Goal: Task Accomplishment & Management: Complete application form

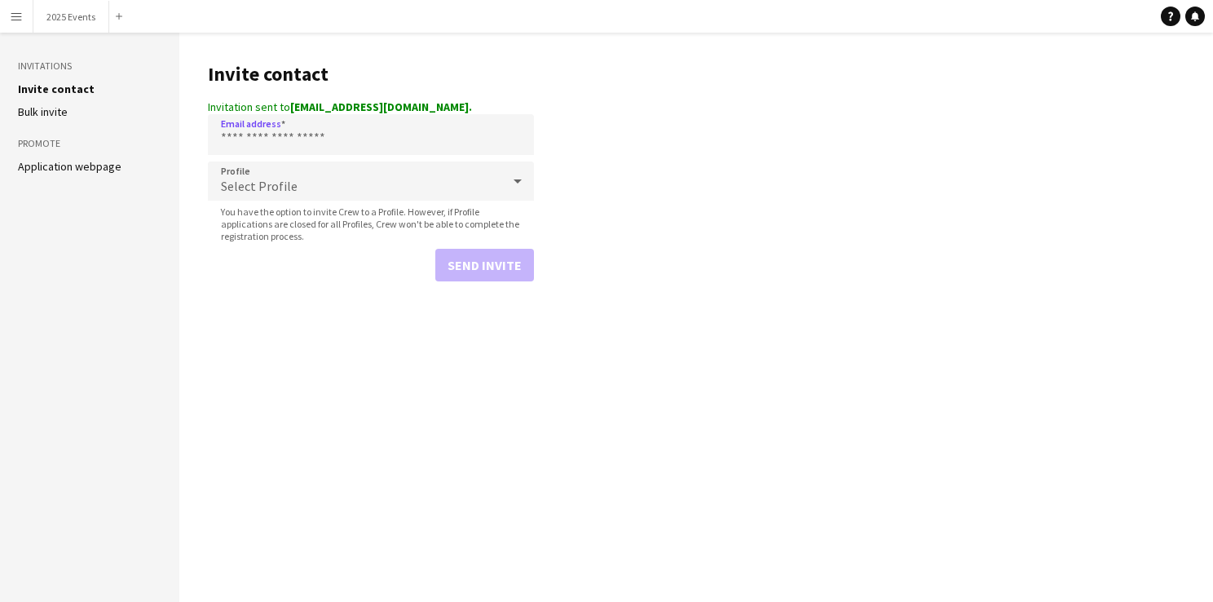
click at [326, 139] on input "Email address" at bounding box center [371, 134] width 326 height 41
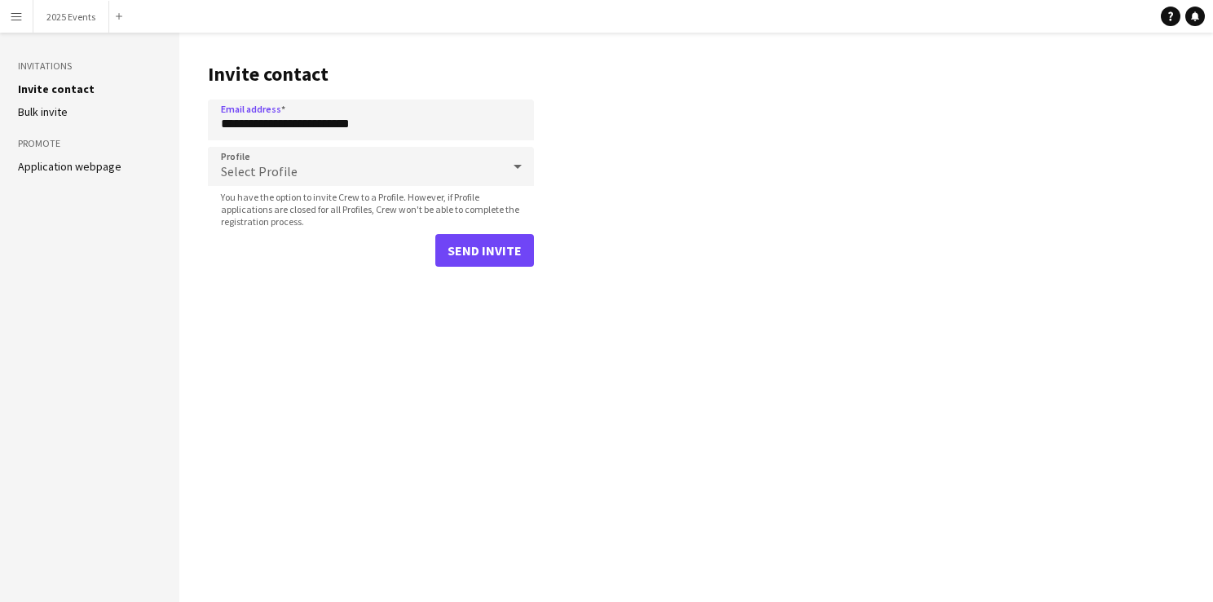
type input "**********"
click at [329, 173] on div "Select Profile" at bounding box center [354, 166] width 293 height 39
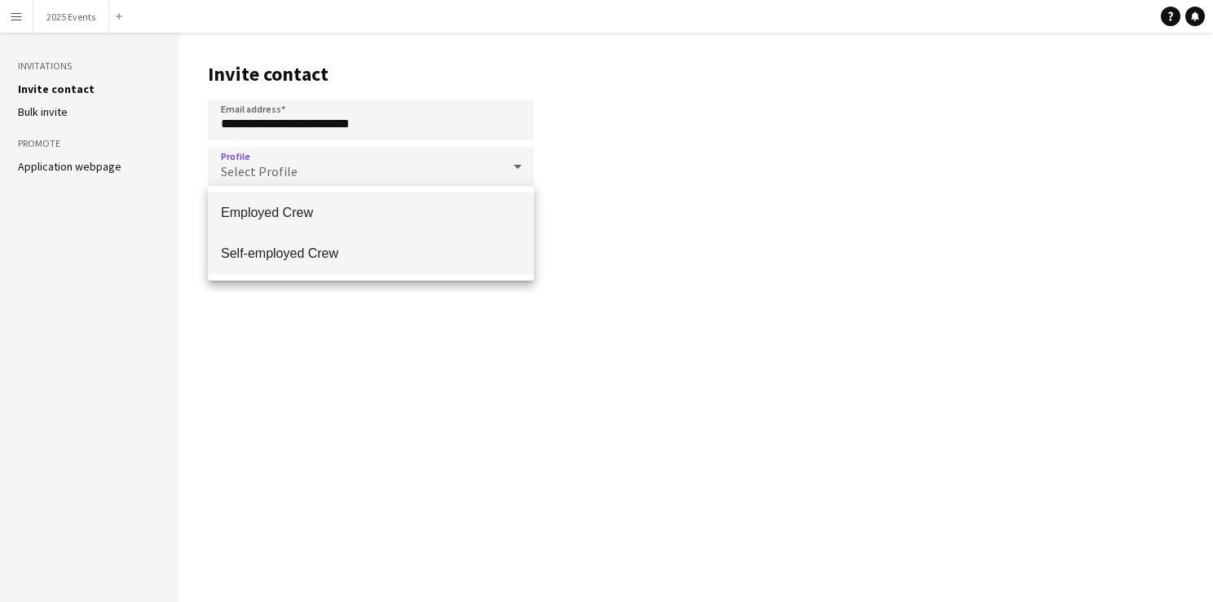
click at [333, 236] on mat-option "Self-employed Crew" at bounding box center [371, 253] width 326 height 41
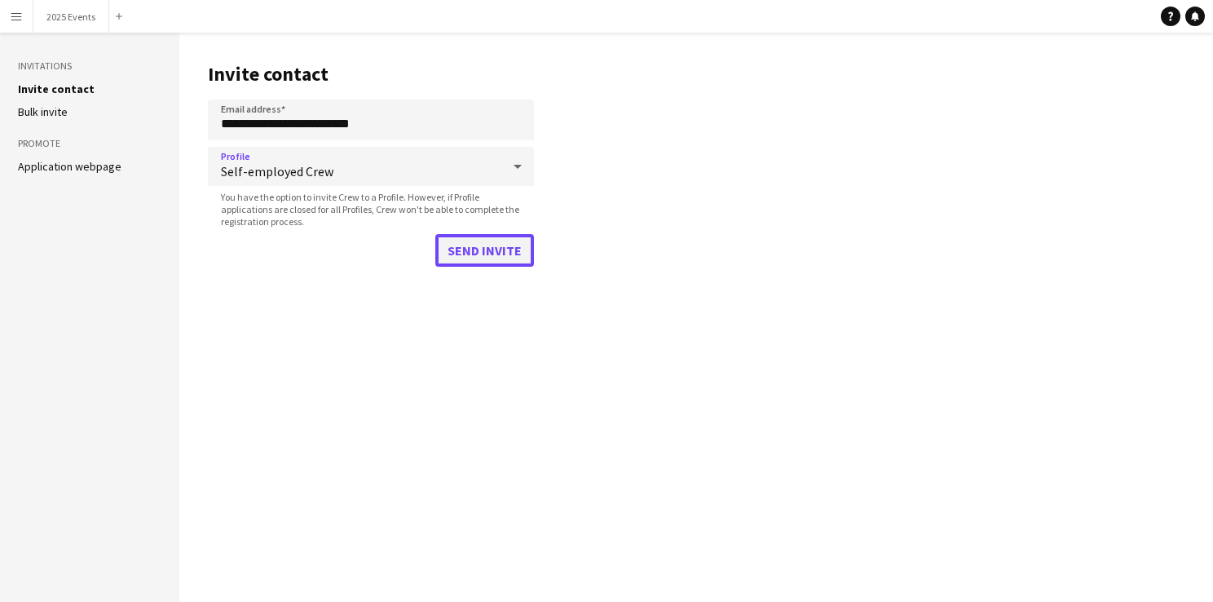
click at [496, 249] on button "Send invite" at bounding box center [484, 250] width 99 height 33
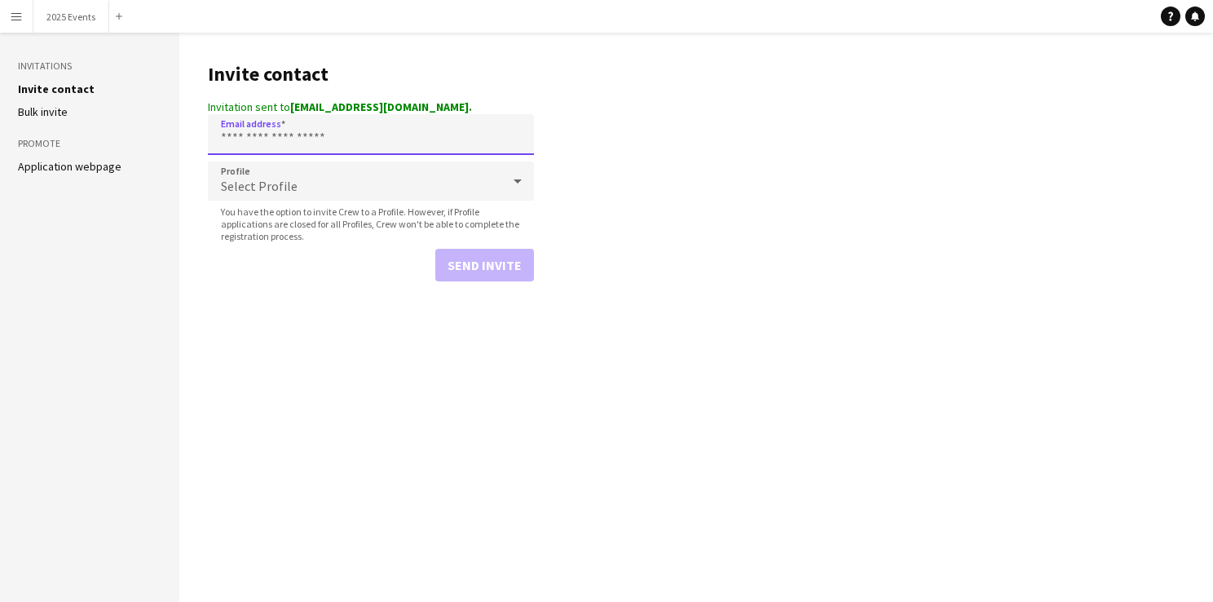
click at [324, 123] on input "Email address" at bounding box center [371, 134] width 326 height 41
paste input "**********"
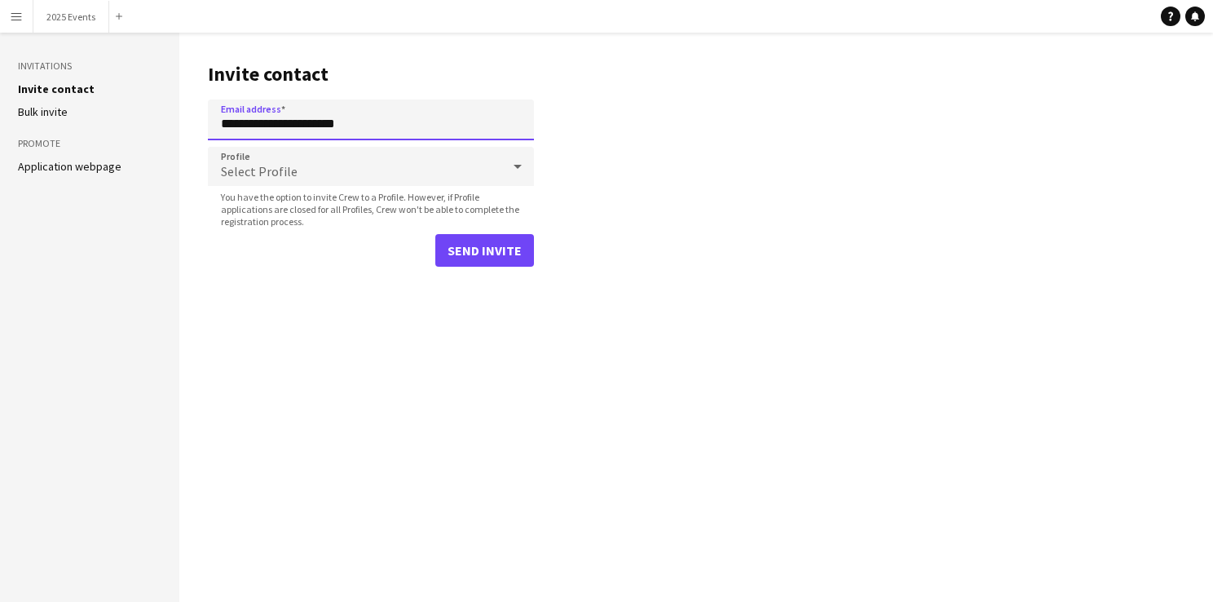
click at [324, 123] on input "**********" at bounding box center [371, 119] width 326 height 41
type input "**********"
click at [320, 171] on div "Select Profile" at bounding box center [354, 166] width 293 height 39
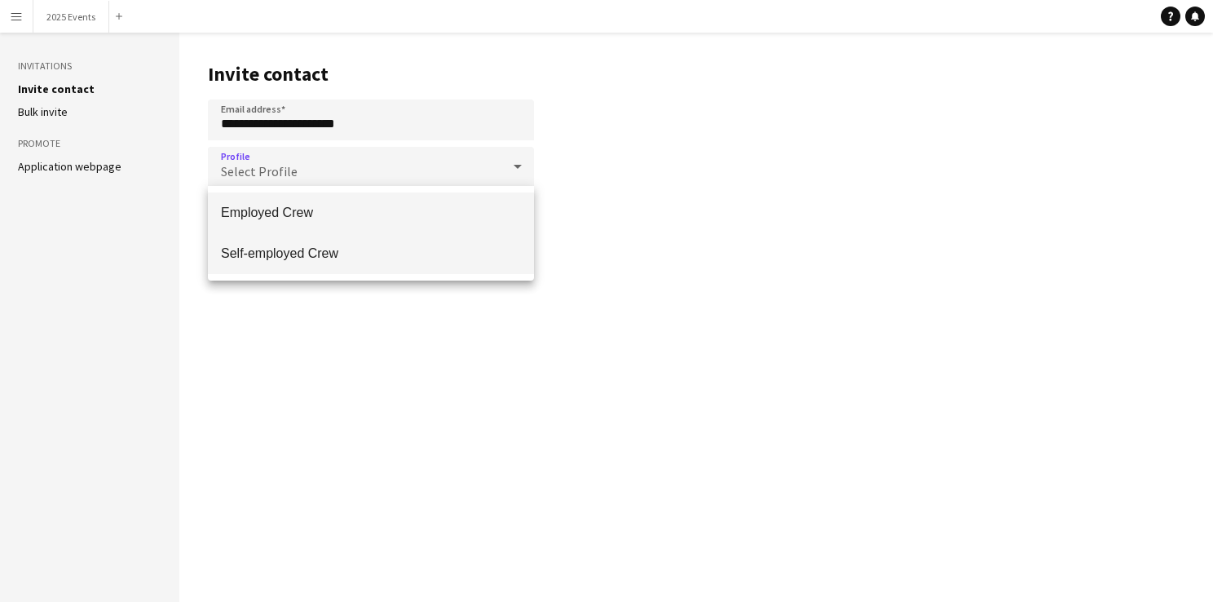
click at [335, 243] on mat-option "Self-employed Crew" at bounding box center [371, 253] width 326 height 41
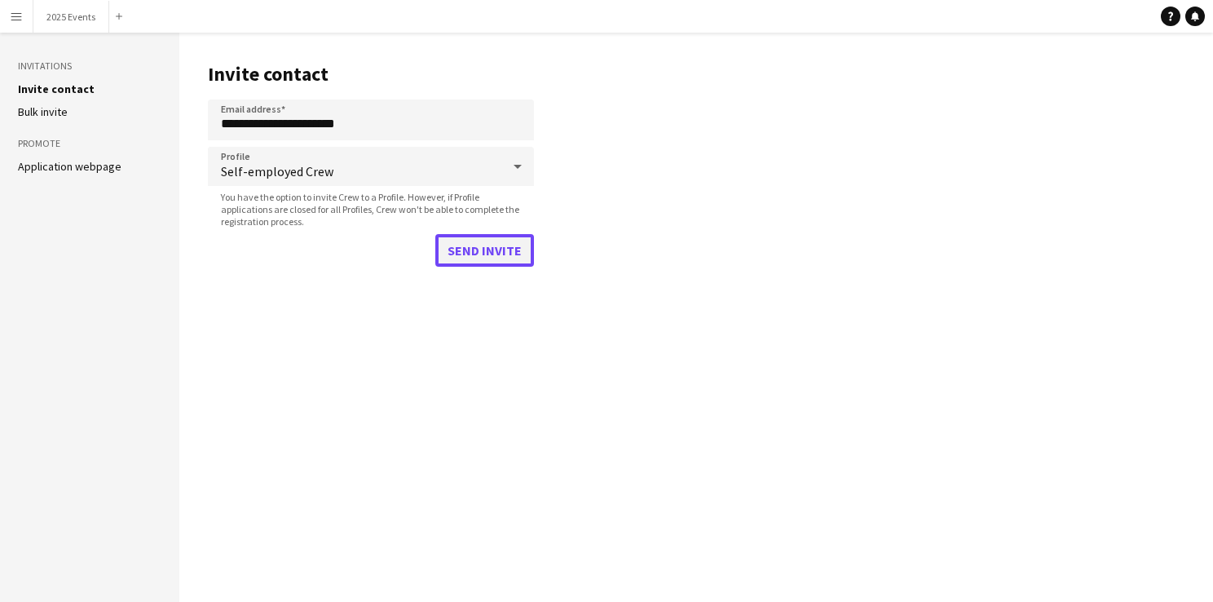
click at [453, 251] on button "Send invite" at bounding box center [484, 250] width 99 height 33
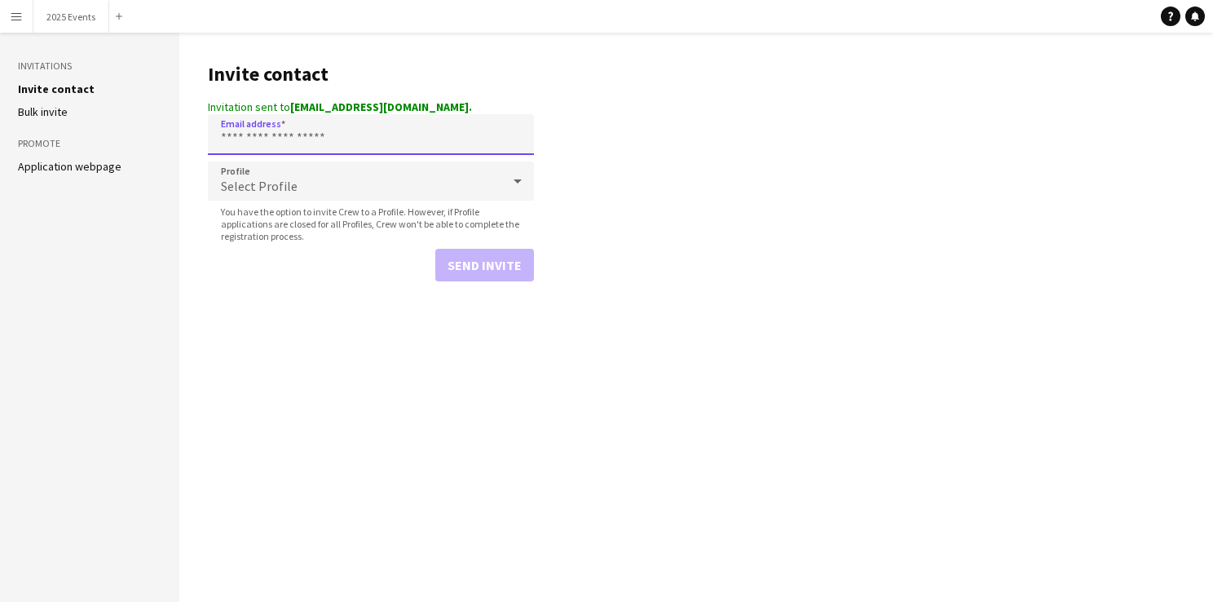
click at [320, 138] on input "Email address" at bounding box center [371, 134] width 326 height 41
paste input "**********"
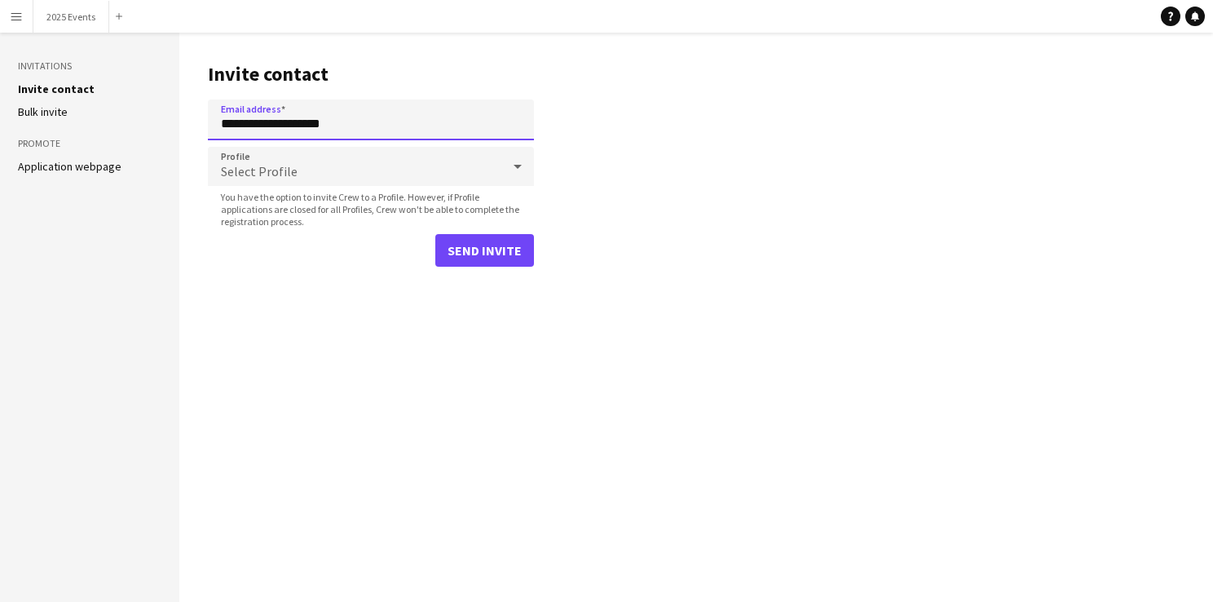
type input "**********"
click at [381, 165] on div "Select Profile" at bounding box center [354, 166] width 293 height 39
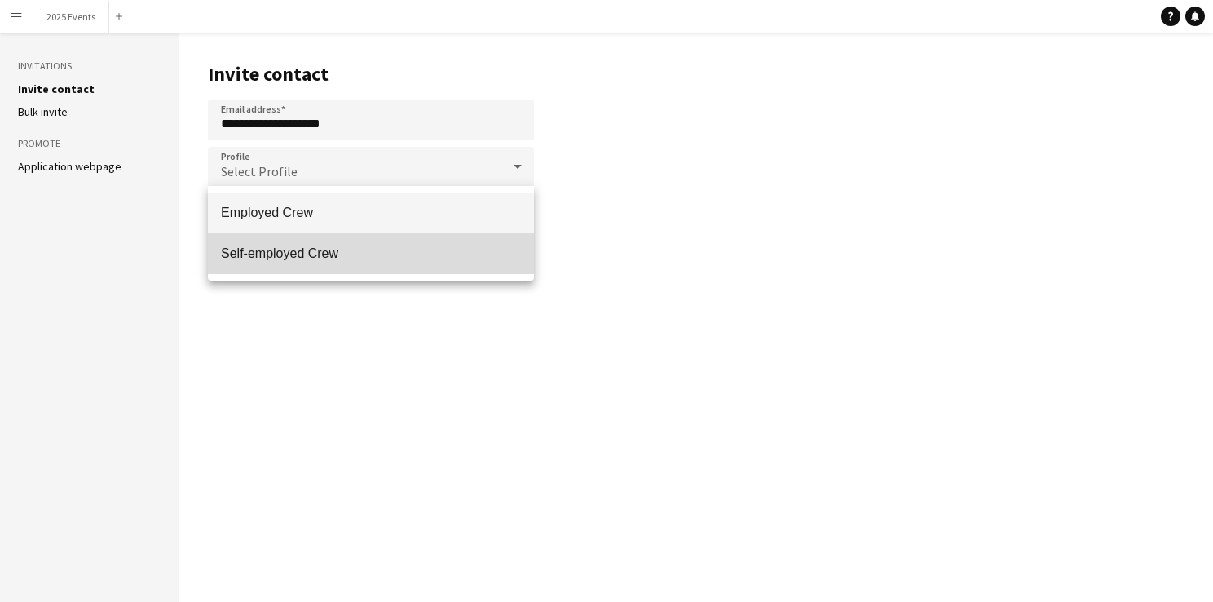
click at [362, 242] on mat-option "Self-employed Crew" at bounding box center [371, 253] width 326 height 41
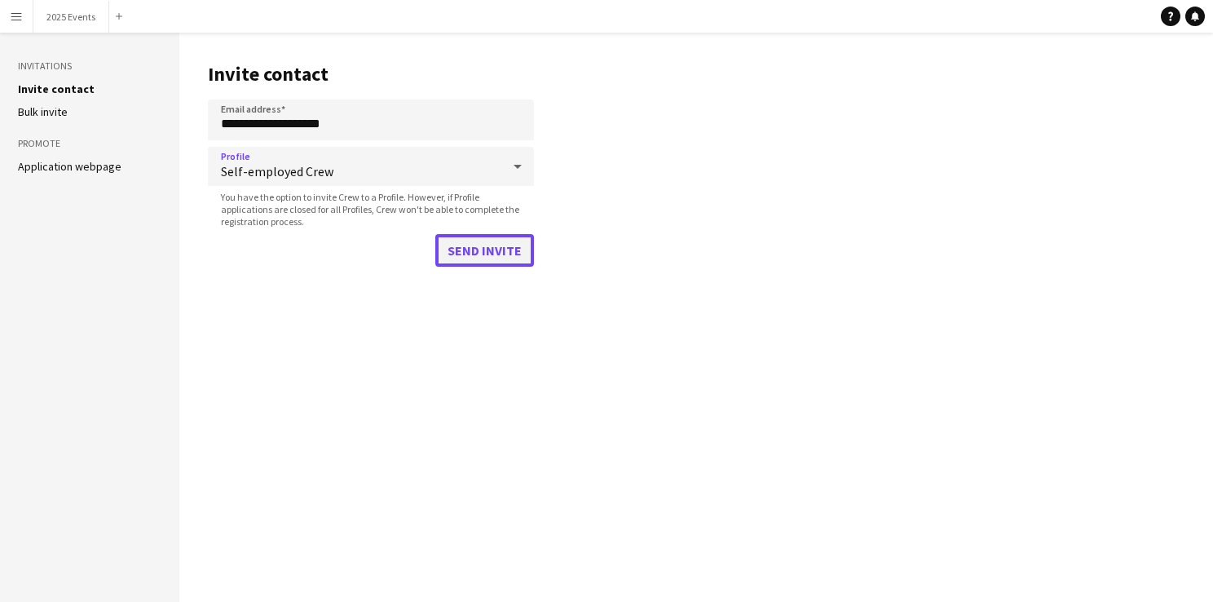
click at [453, 247] on button "Send invite" at bounding box center [484, 250] width 99 height 33
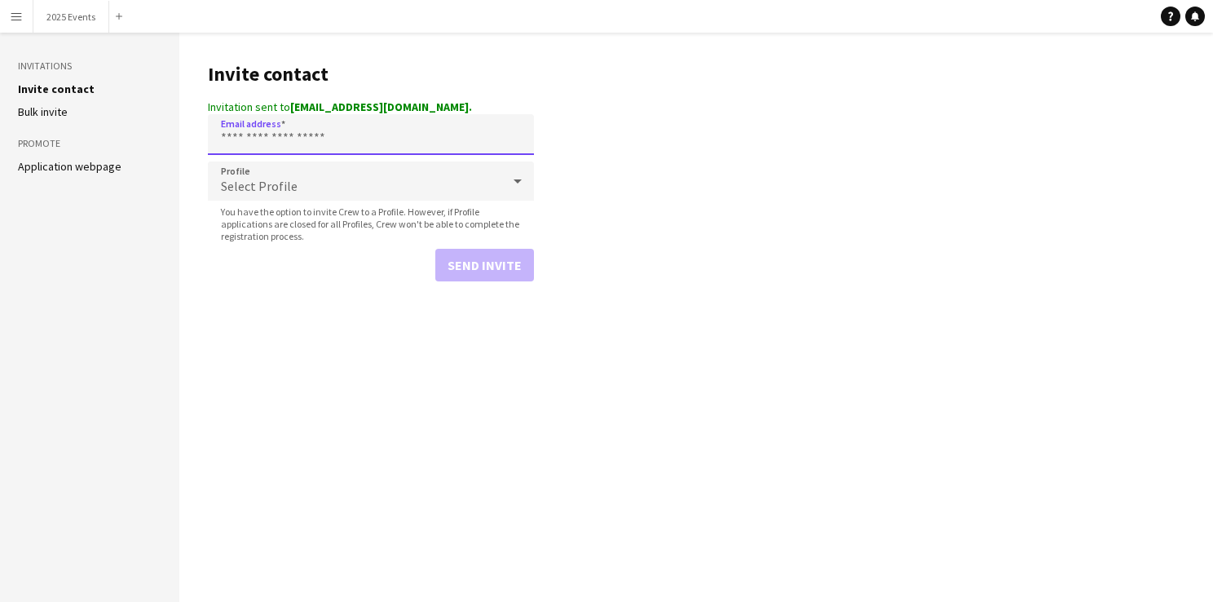
click at [337, 148] on input "Email address" at bounding box center [371, 134] width 326 height 41
paste input "**********"
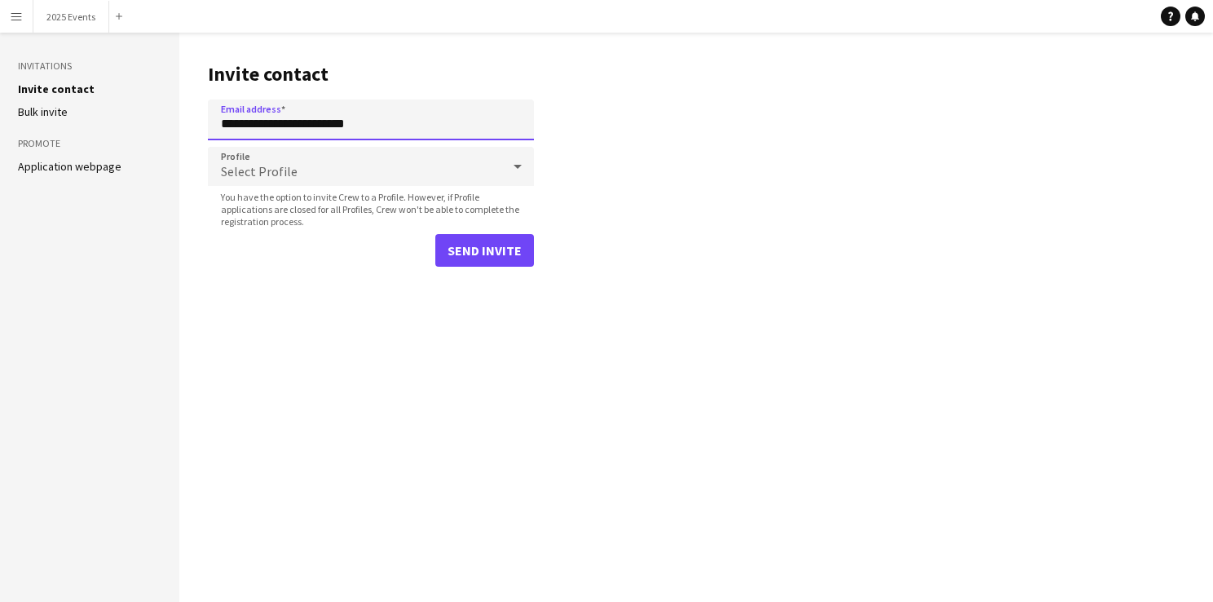
type input "**********"
click at [324, 161] on div "Select Profile" at bounding box center [354, 166] width 293 height 39
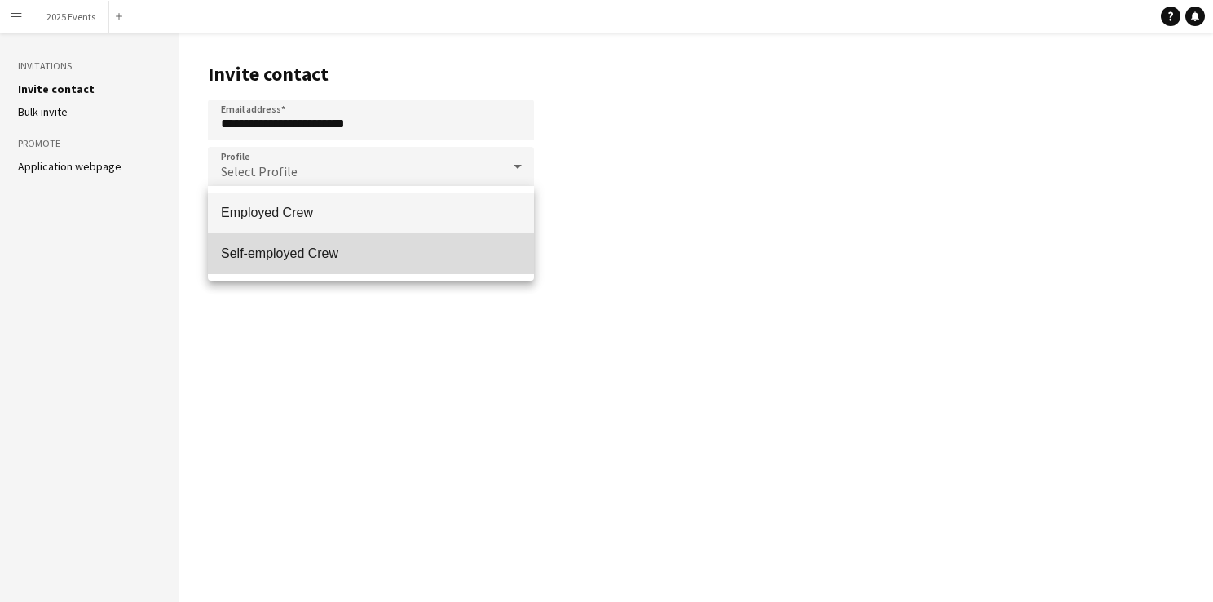
click at [316, 249] on span "Self-employed Crew" at bounding box center [371, 252] width 300 height 15
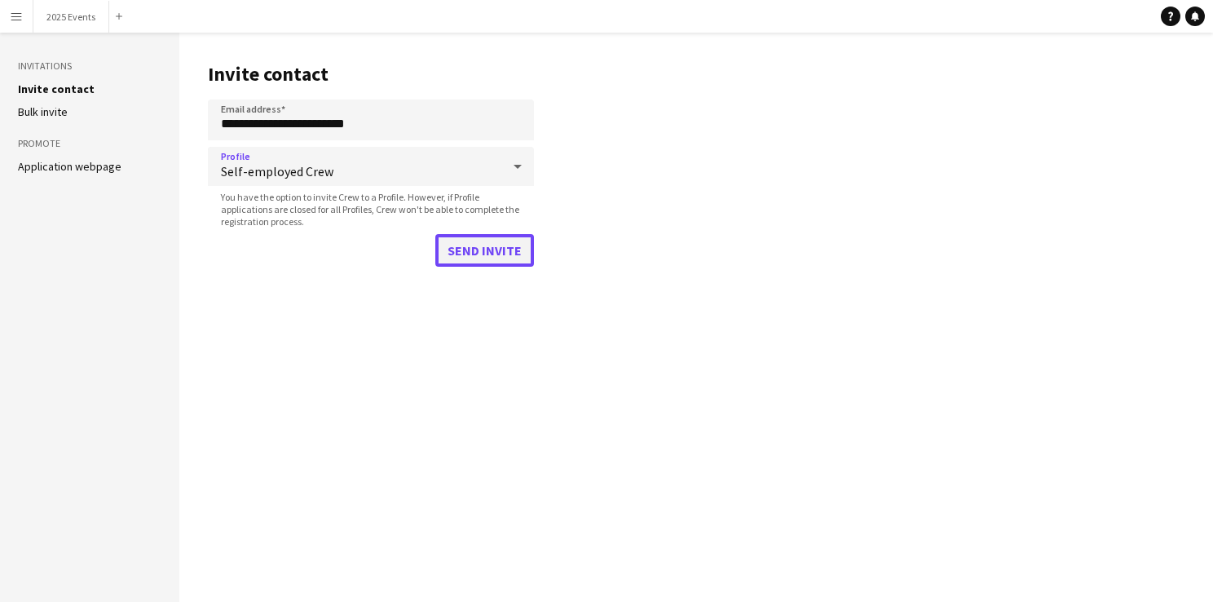
click at [476, 253] on button "Send invite" at bounding box center [484, 250] width 99 height 33
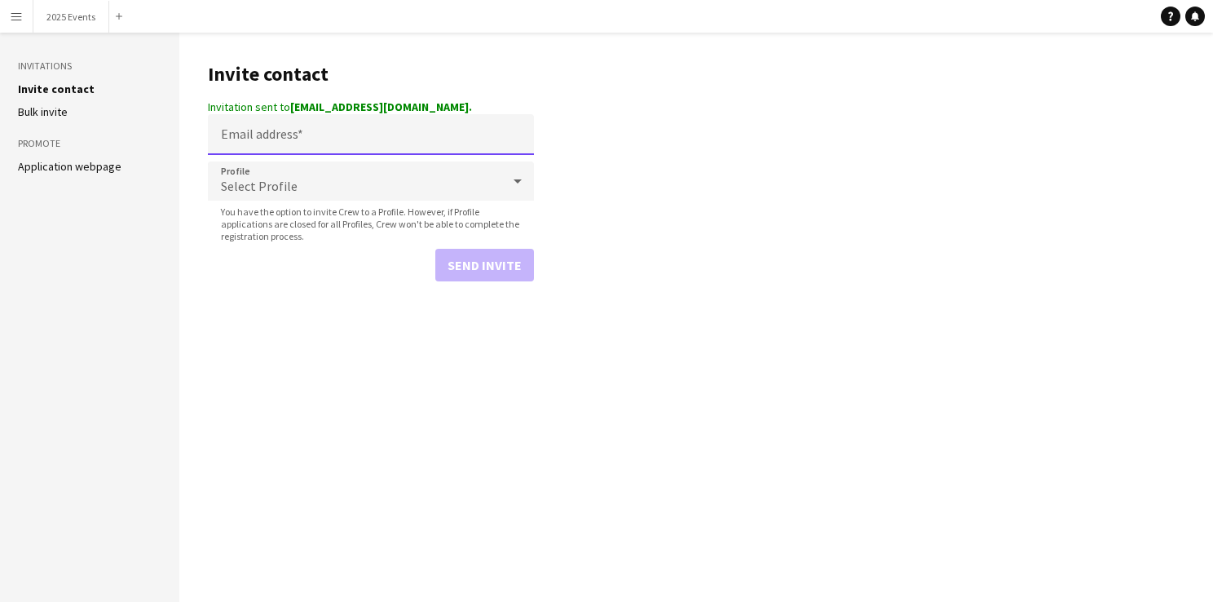
click at [338, 142] on input "Email address" at bounding box center [371, 134] width 326 height 41
paste input "**********"
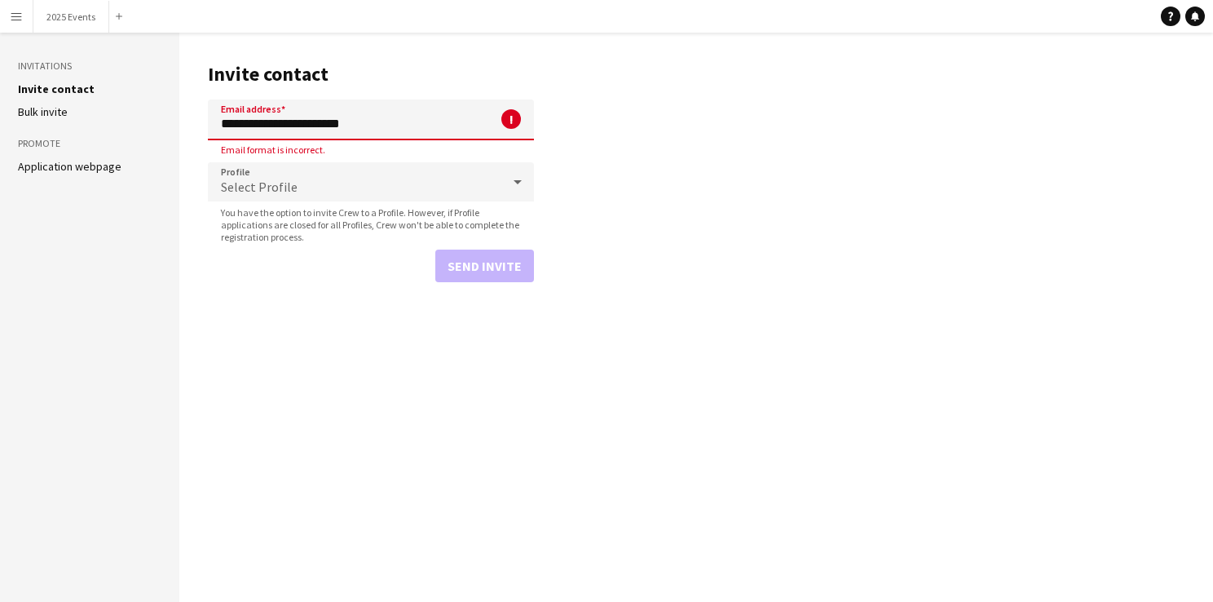
click at [226, 123] on input "**********" at bounding box center [371, 119] width 326 height 41
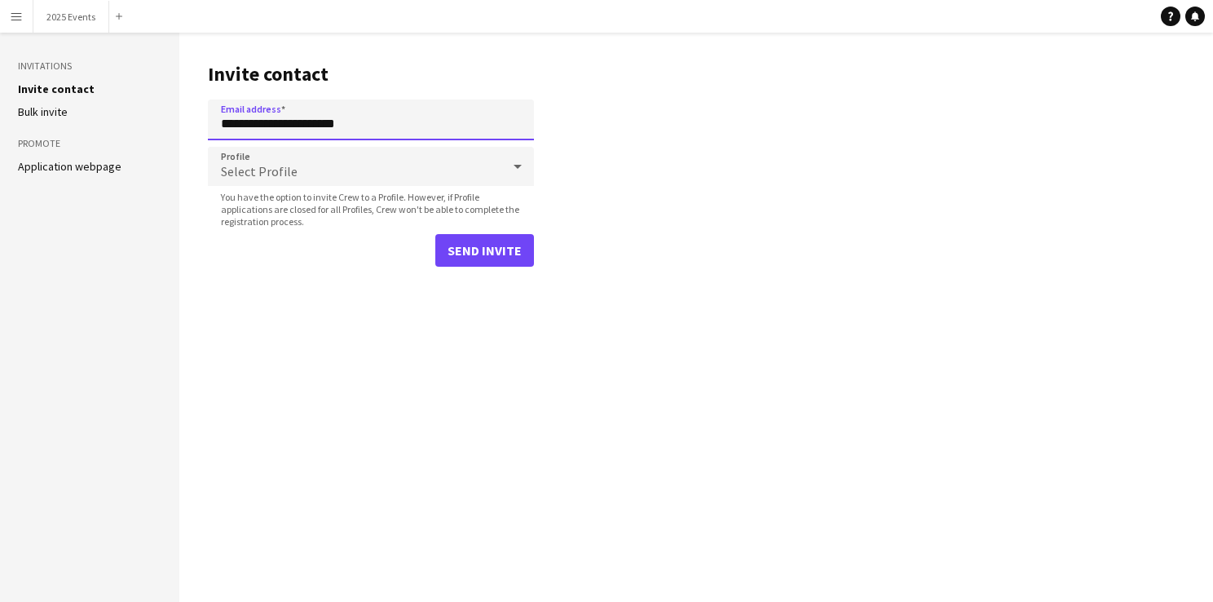
type input "**********"
click at [272, 168] on span "Select Profile" at bounding box center [259, 171] width 77 height 16
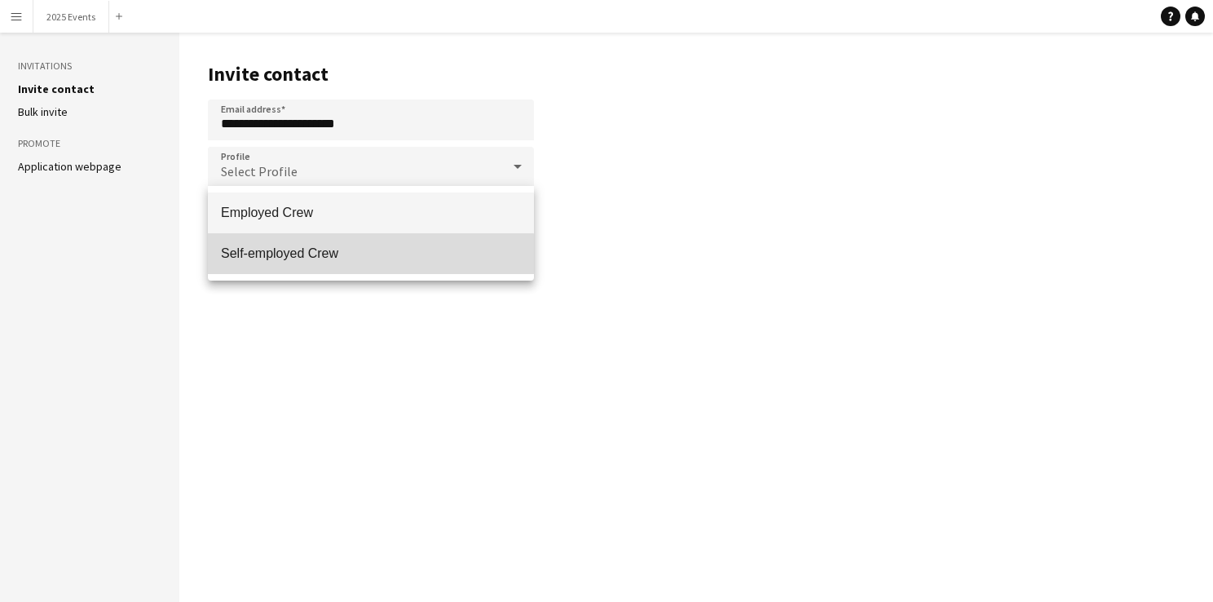
click at [324, 266] on mat-option "Self-employed Crew" at bounding box center [371, 253] width 326 height 41
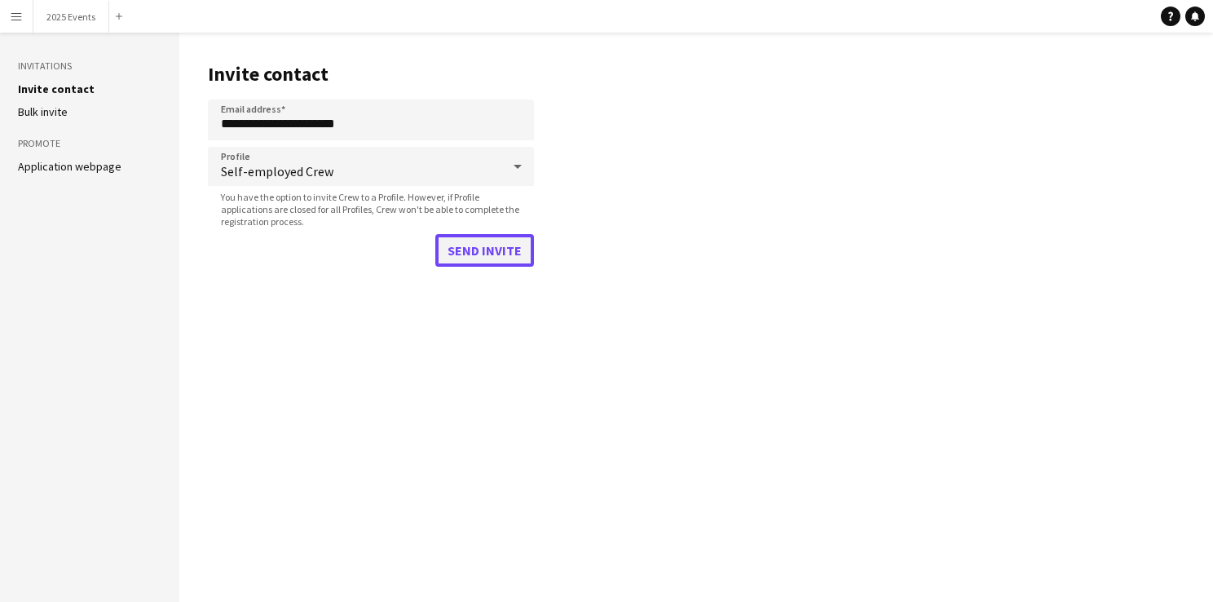
click at [496, 260] on button "Send invite" at bounding box center [484, 250] width 99 height 33
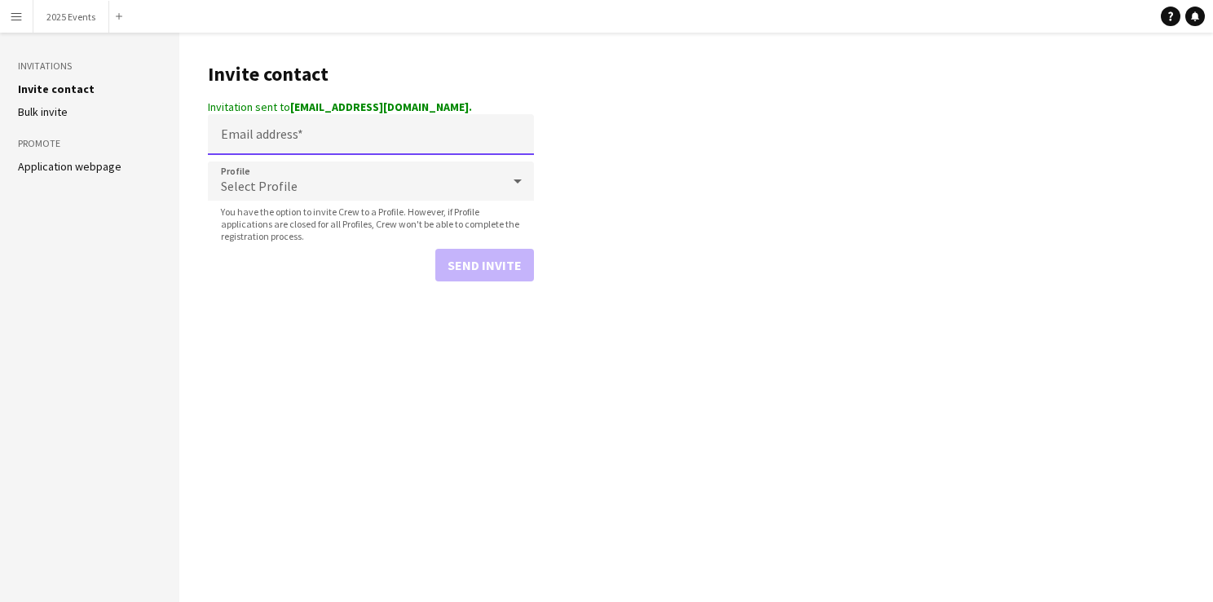
click at [346, 143] on input "Email address" at bounding box center [371, 134] width 326 height 41
paste input "**********"
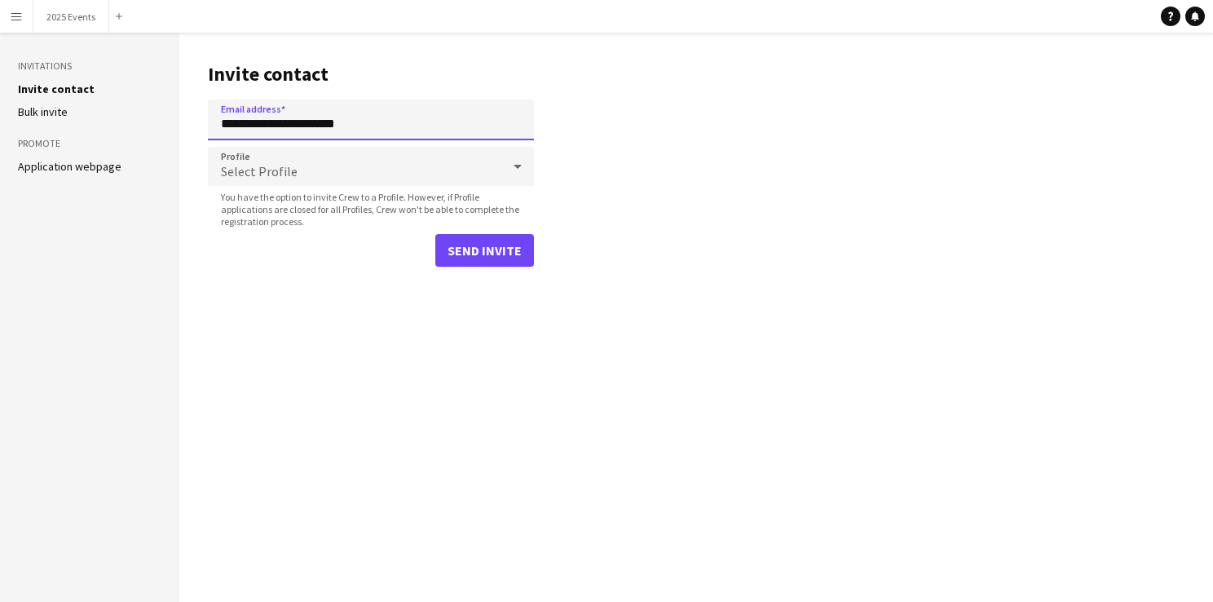
type input "**********"
click at [325, 158] on div "Select Profile" at bounding box center [354, 166] width 293 height 39
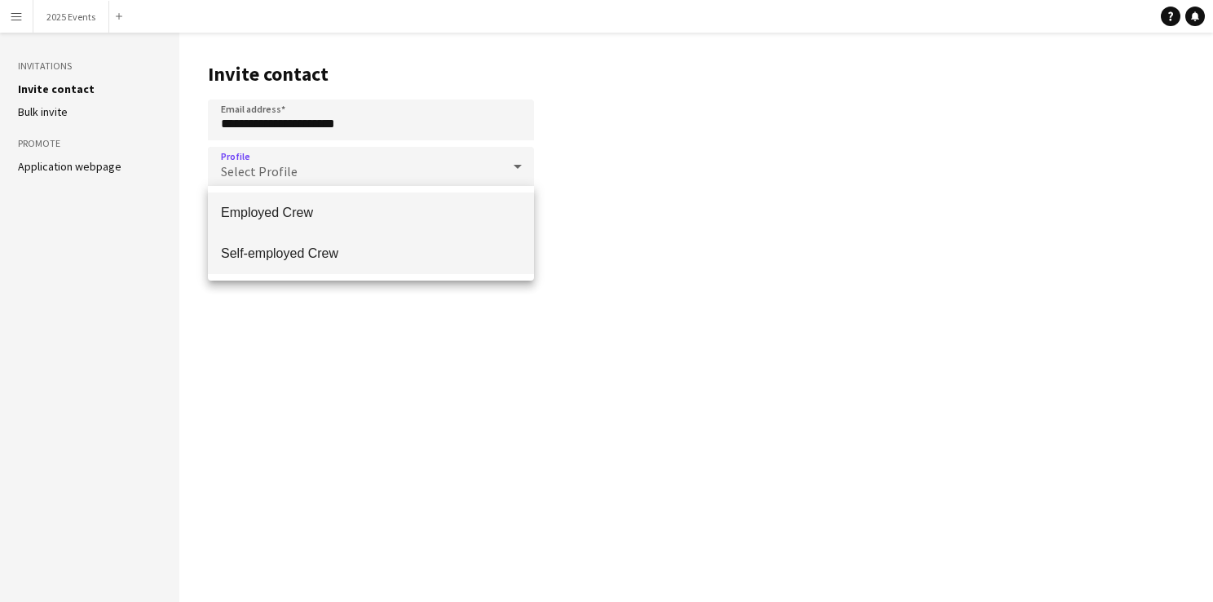
click at [302, 240] on mat-option "Self-employed Crew" at bounding box center [371, 253] width 326 height 41
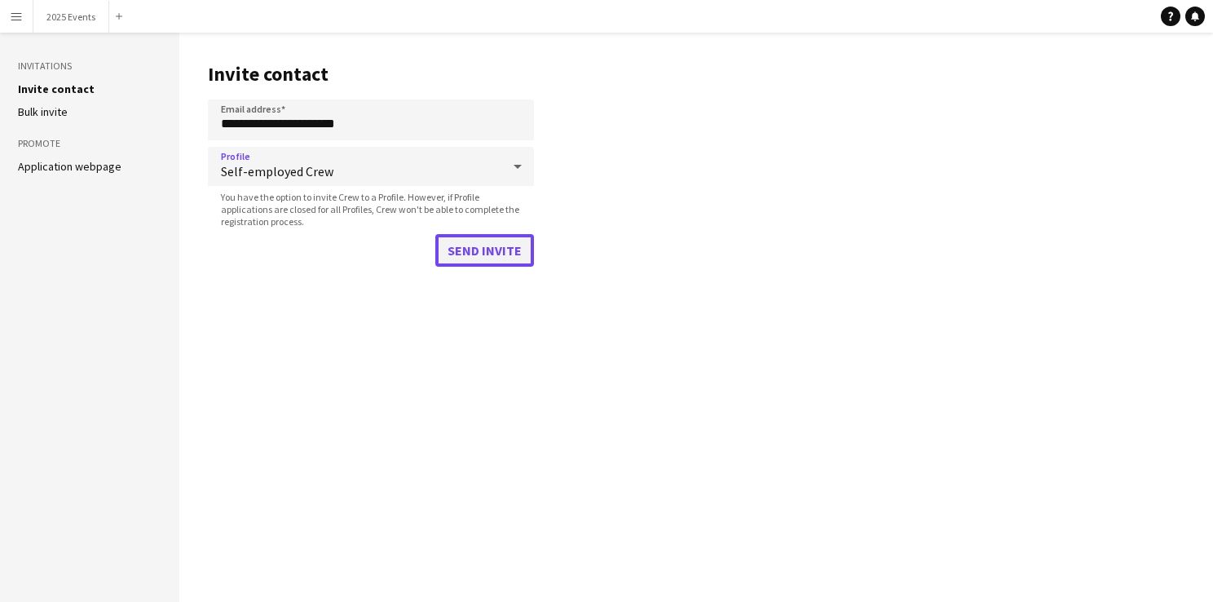
click at [512, 258] on button "Send invite" at bounding box center [484, 250] width 99 height 33
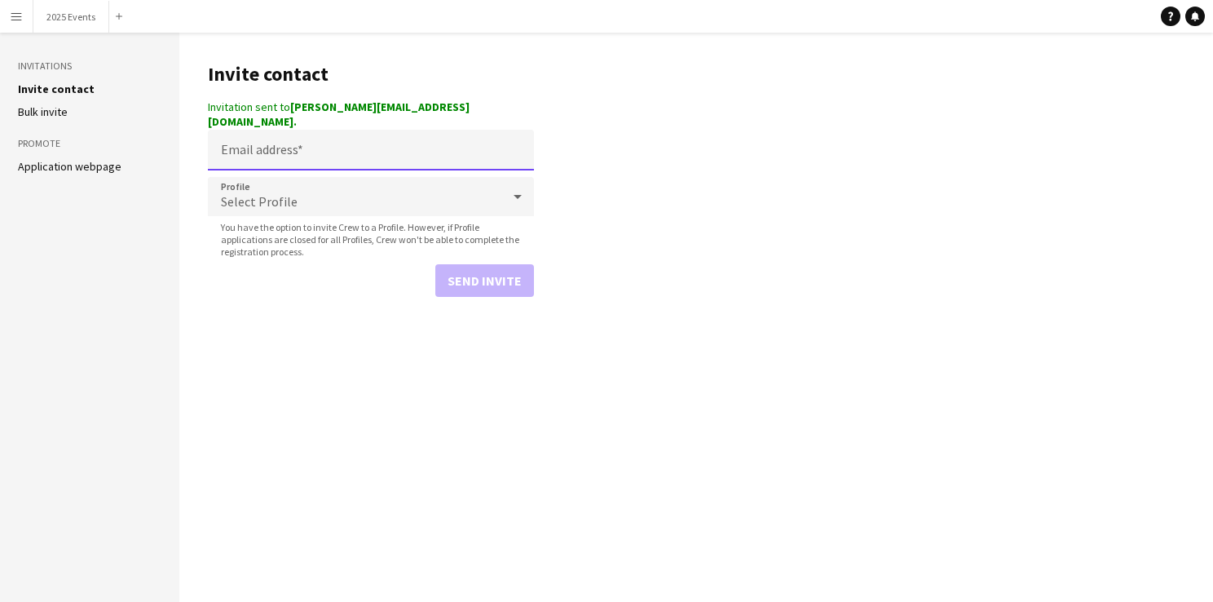
click at [287, 141] on input "Email address" at bounding box center [371, 150] width 326 height 41
paste input "**********"
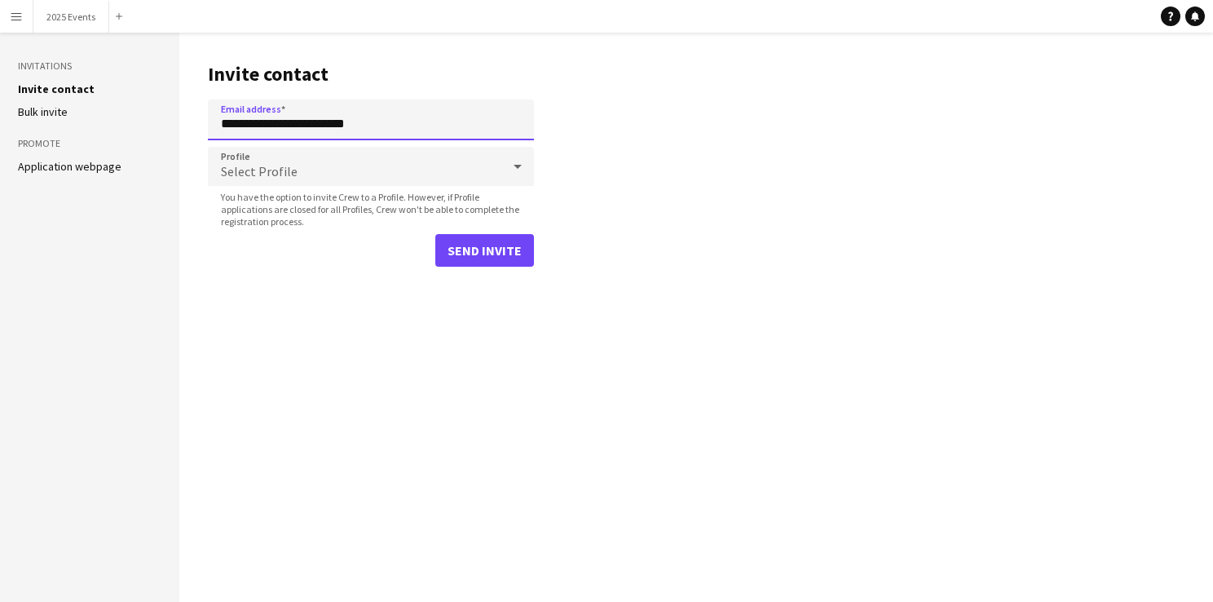
type input "**********"
click at [375, 174] on div "Select Profile" at bounding box center [354, 166] width 293 height 39
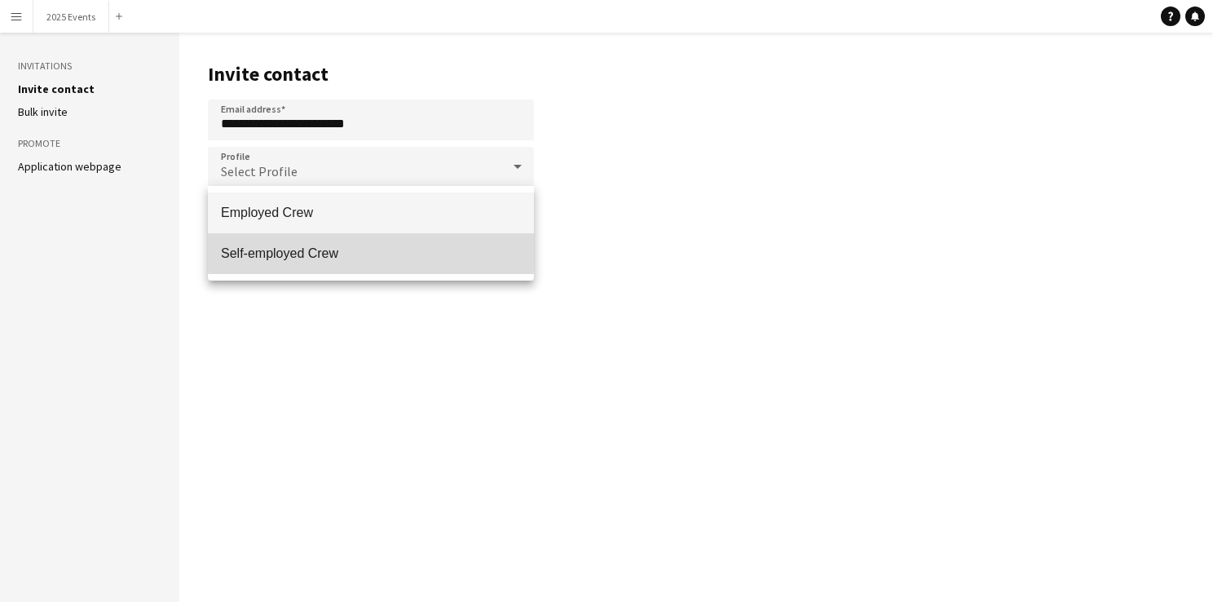
click at [307, 251] on span "Self-employed Crew" at bounding box center [371, 252] width 300 height 15
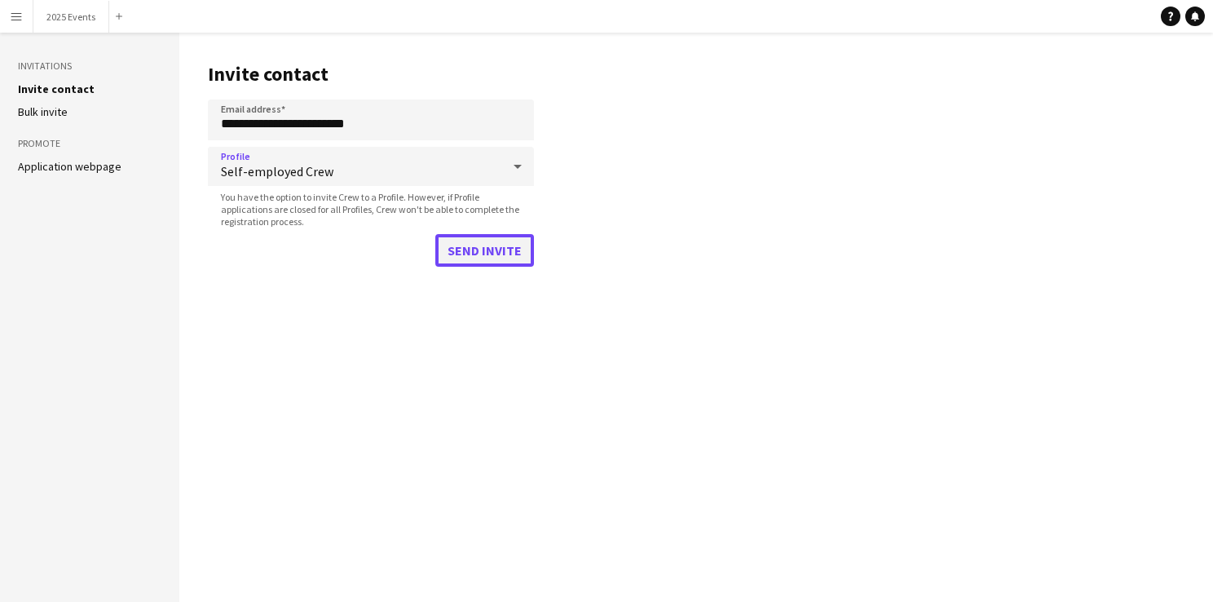
click at [479, 242] on button "Send invite" at bounding box center [484, 250] width 99 height 33
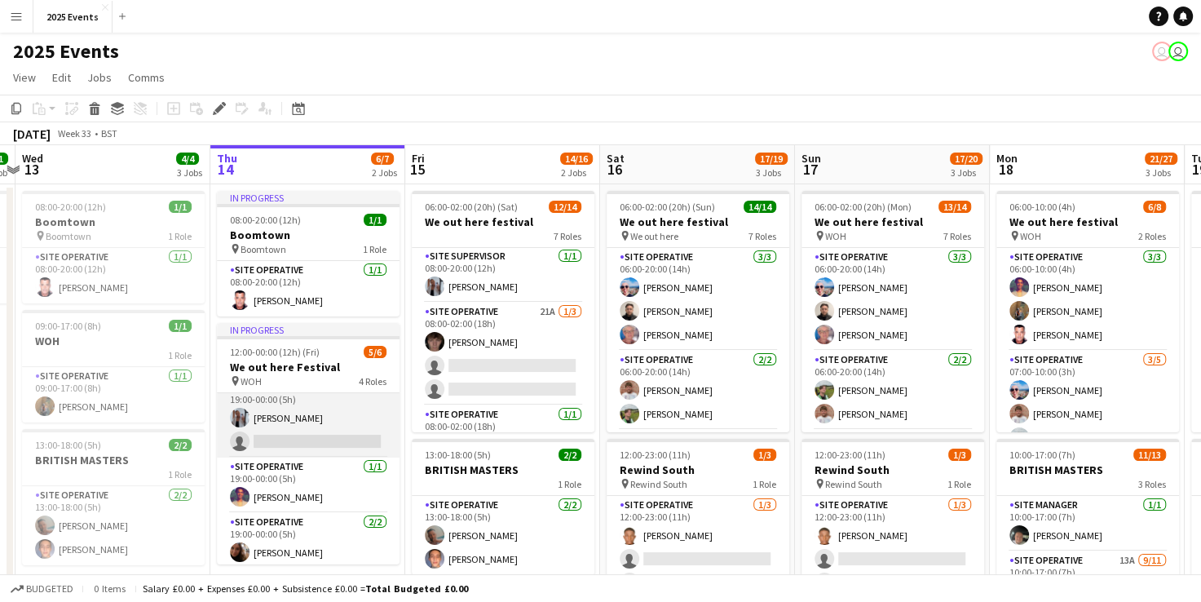
scroll to position [62, 0]
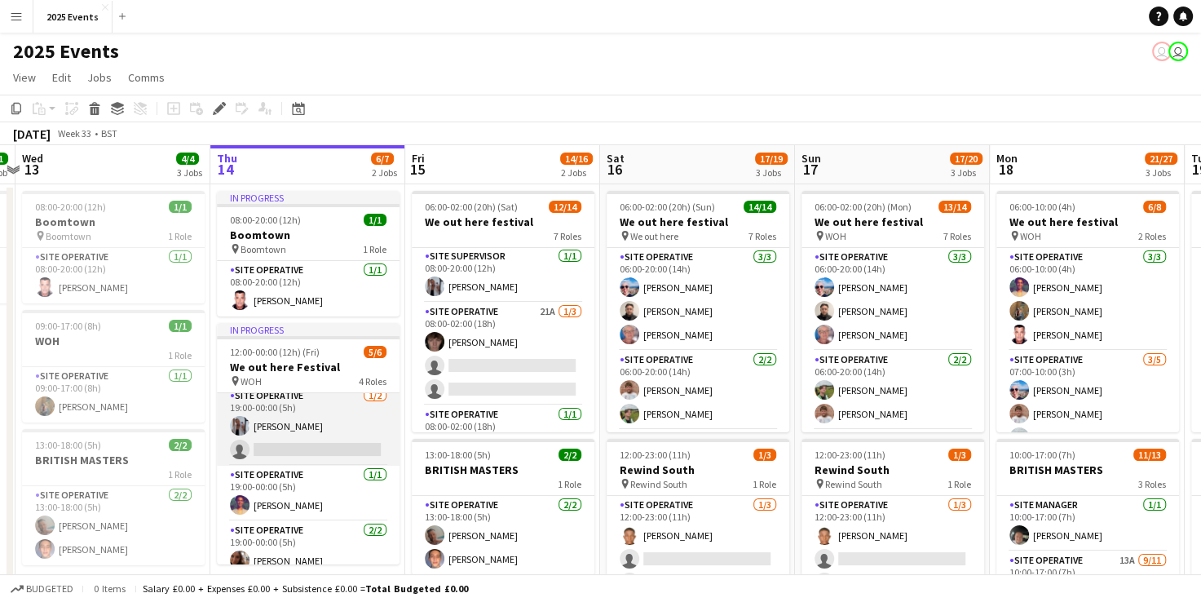
click at [300, 406] on app-card-role "Site Operative 1/2 19:00-00:00 (5h) Olivia Gill single-neutral-actions" at bounding box center [308, 425] width 183 height 79
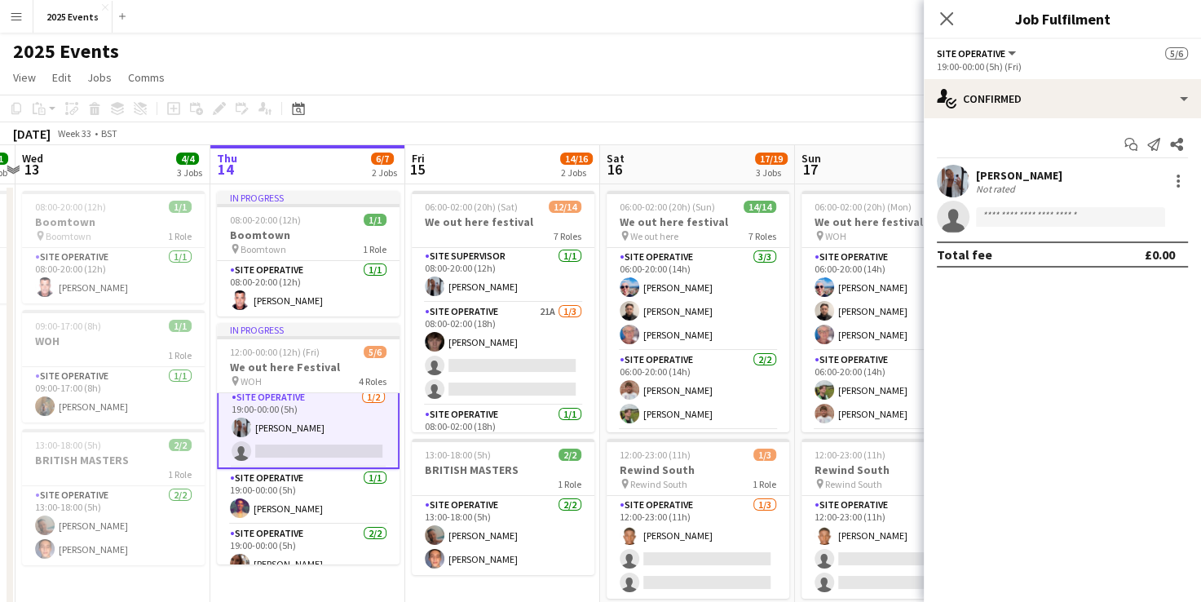
scroll to position [63, 0]
click at [1176, 176] on div at bounding box center [1177, 175] width 3 height 3
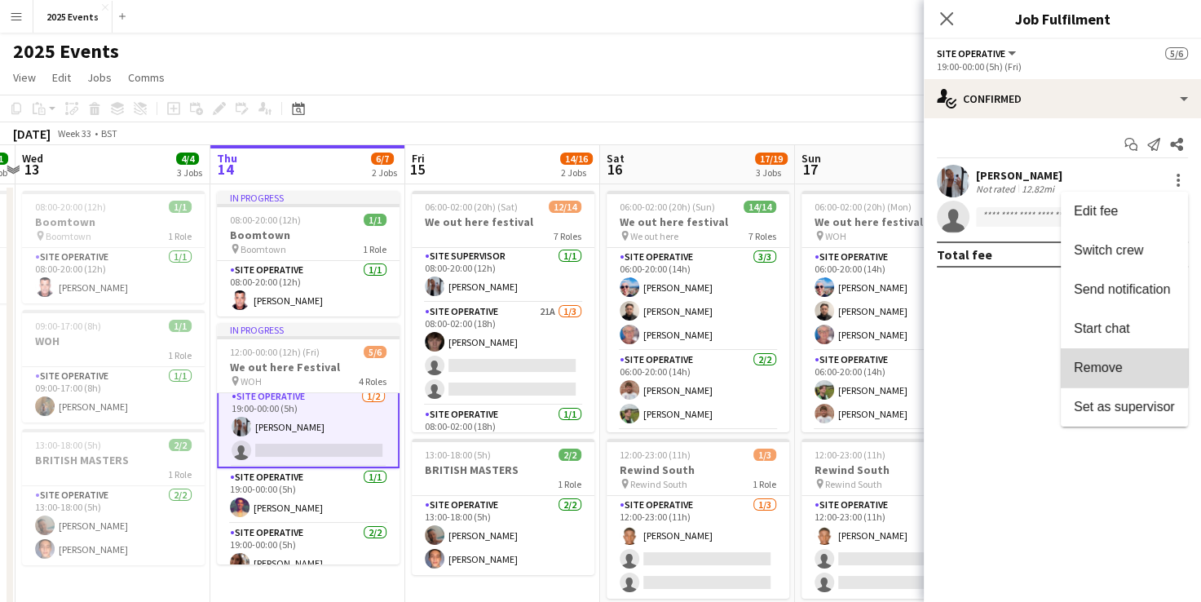
click at [1121, 364] on span "Remove" at bounding box center [1097, 367] width 49 height 14
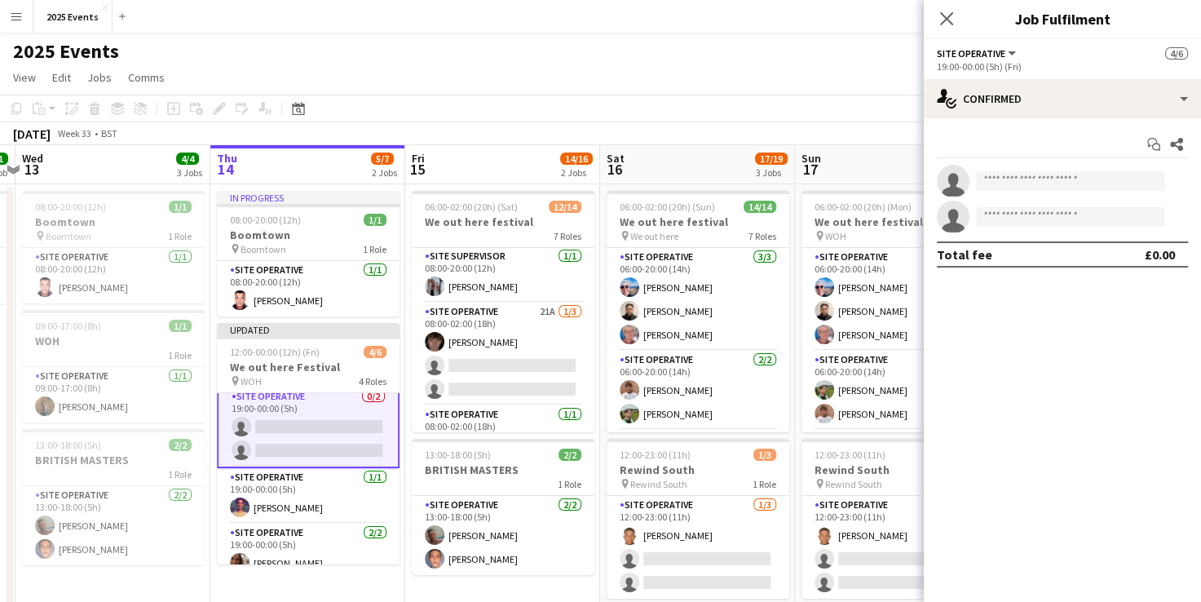
click at [655, 96] on app-toolbar "Copy Paste Paste Ctrl+V Paste with crew Ctrl+Shift+V Paste linked Job Delete Gr…" at bounding box center [600, 109] width 1201 height 28
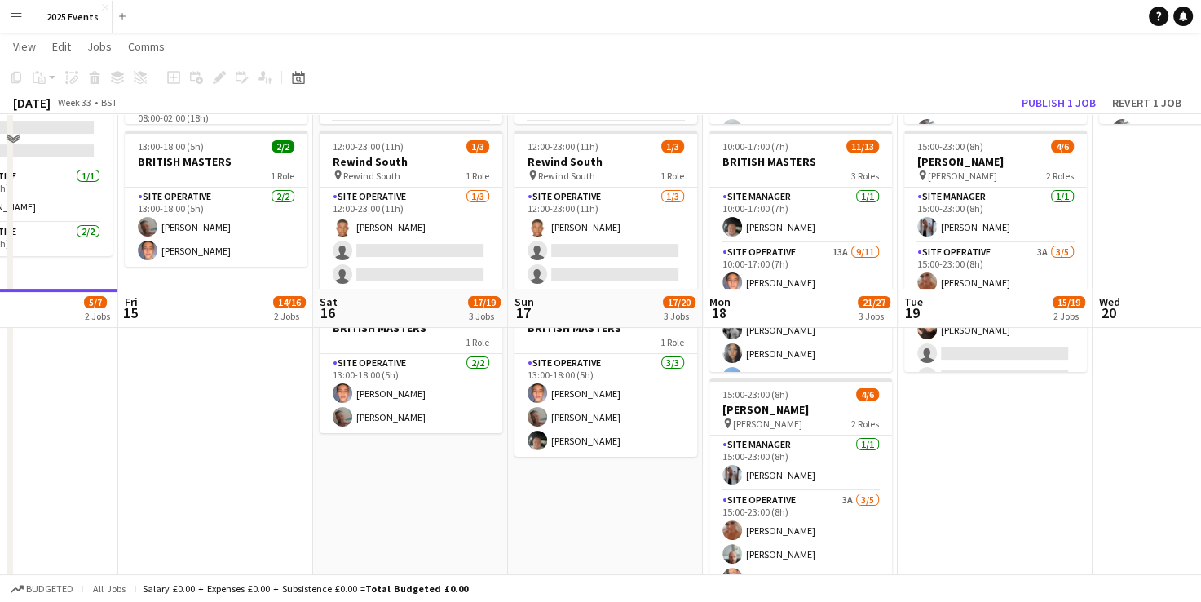
scroll to position [483, 0]
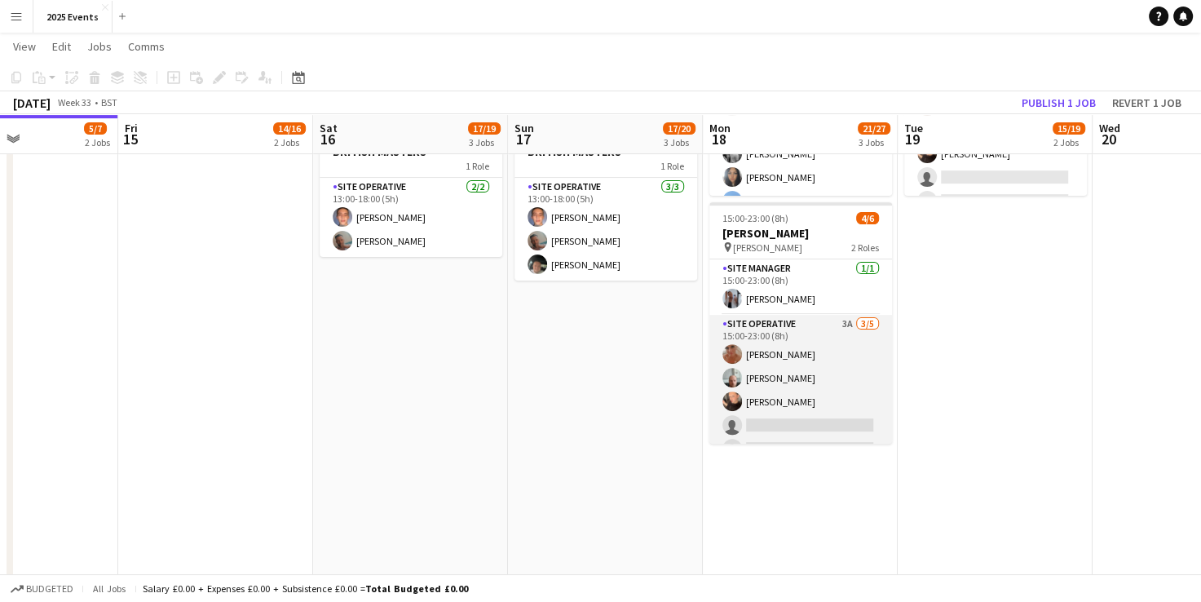
click at [792, 322] on app-card-role "Site Operative 3A 3/5 15:00-23:00 (8h) Kelly Silk Declan Sylvester teigan water…" at bounding box center [800, 390] width 183 height 150
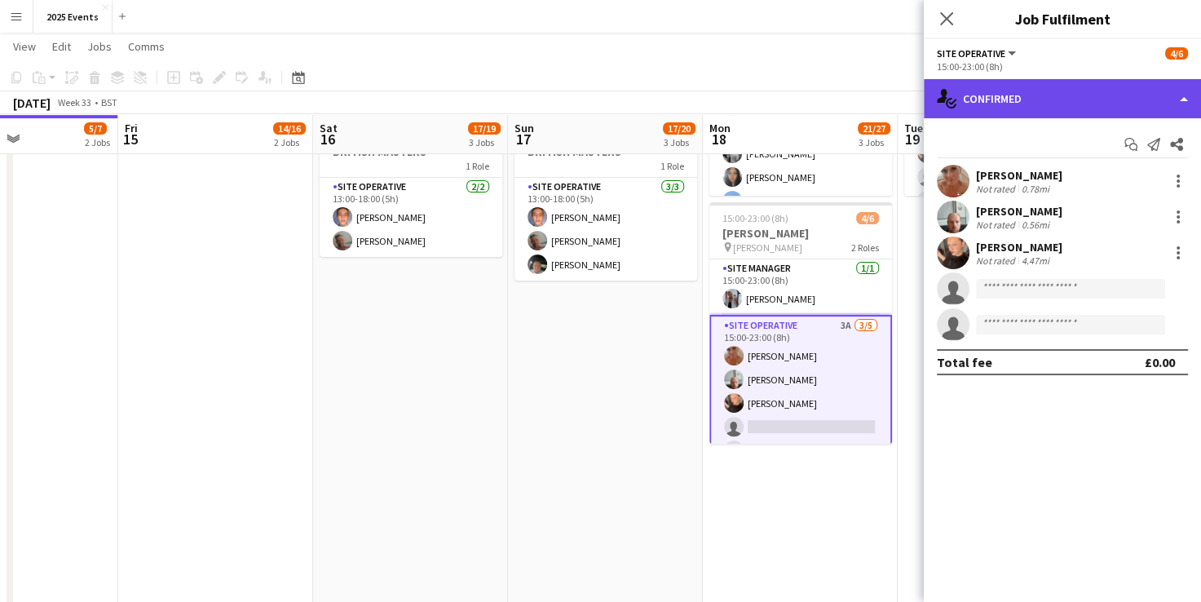
click at [1162, 103] on div "single-neutral-actions-check-2 Confirmed" at bounding box center [1061, 98] width 277 height 39
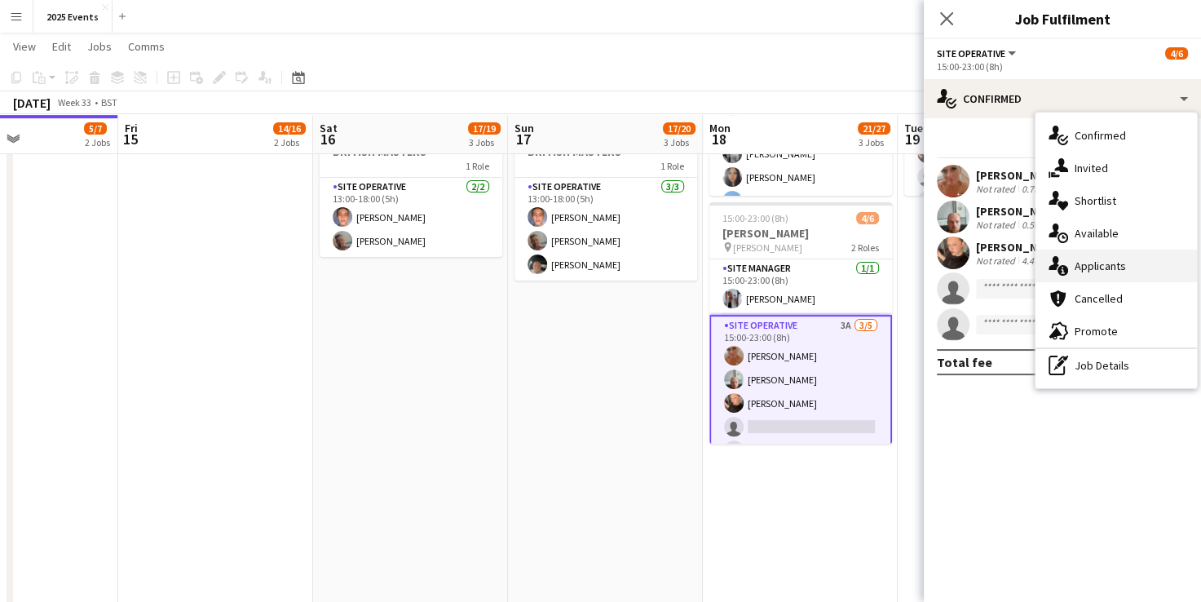
click at [1131, 275] on div "single-neutral-actions-information Applicants" at bounding box center [1115, 265] width 161 height 33
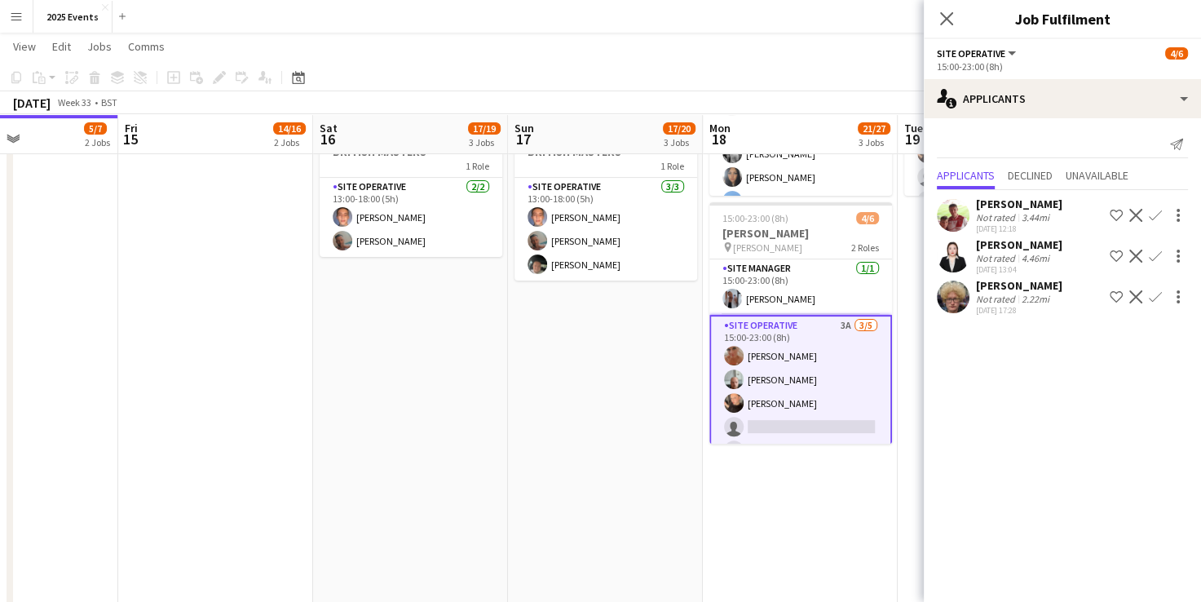
click at [1151, 213] on app-icon "Confirm" at bounding box center [1154, 215] width 13 height 13
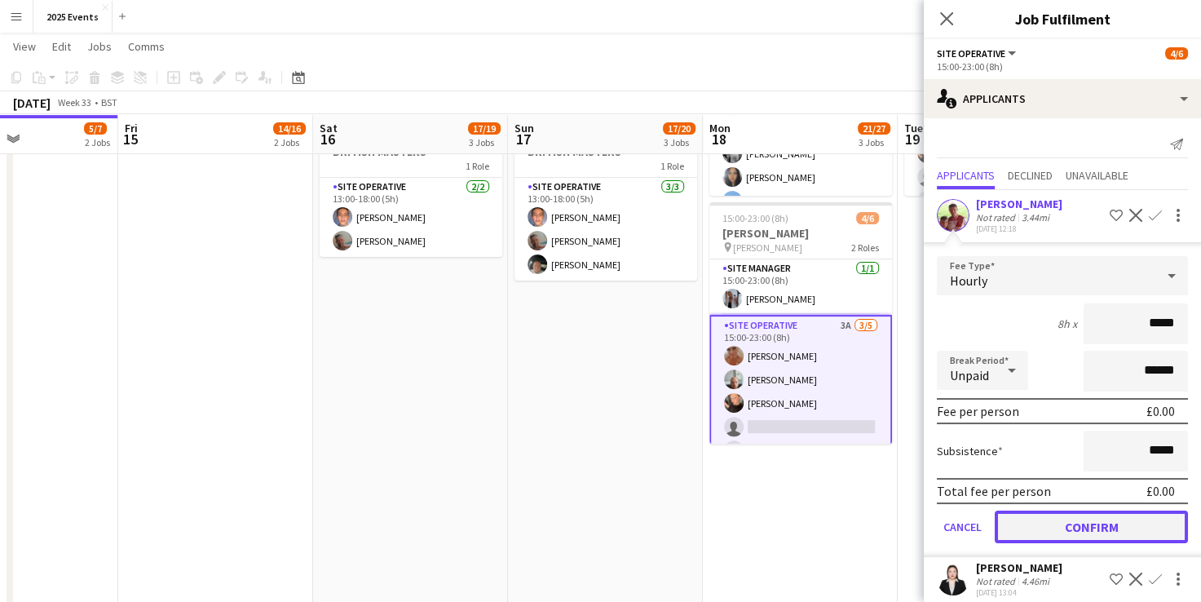
click at [1058, 526] on button "Confirm" at bounding box center [1090, 526] width 193 height 33
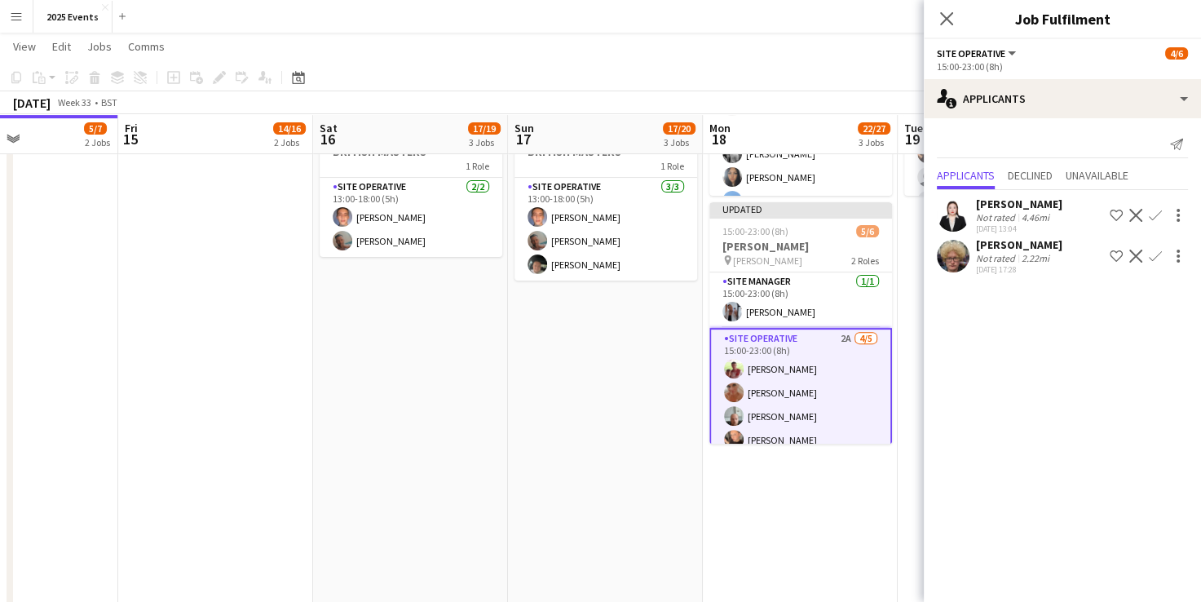
click at [796, 520] on app-date-cell "06:00-10:00 (4h) 6/8 We out here festival pin WOH 2 Roles Site Operative 3/3 06…" at bounding box center [800, 492] width 195 height 1584
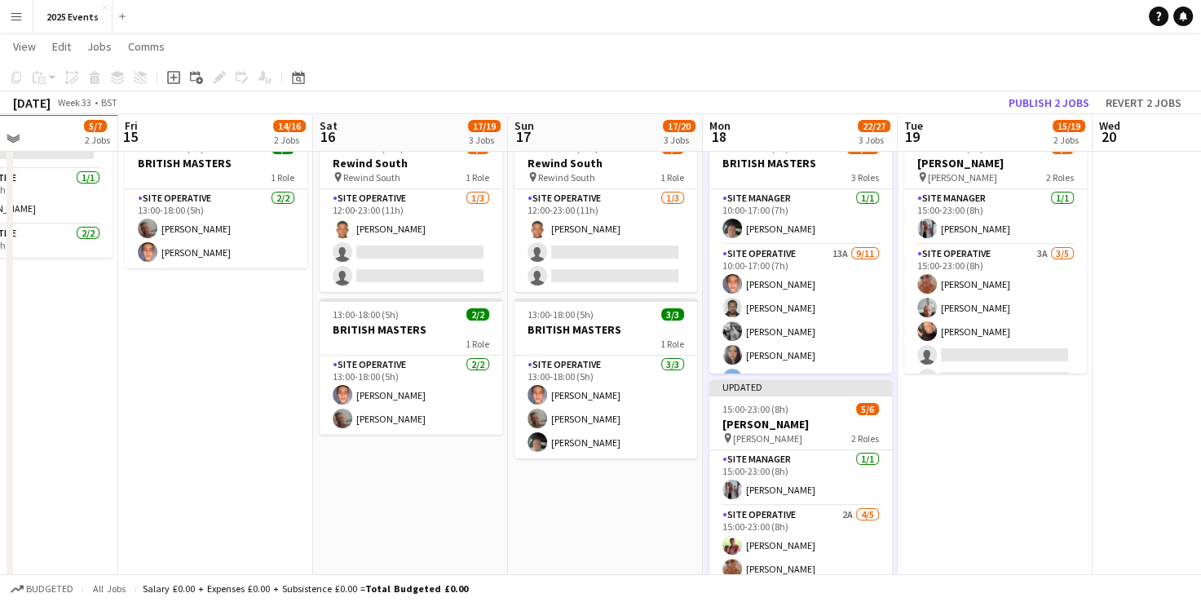
scroll to position [303, 0]
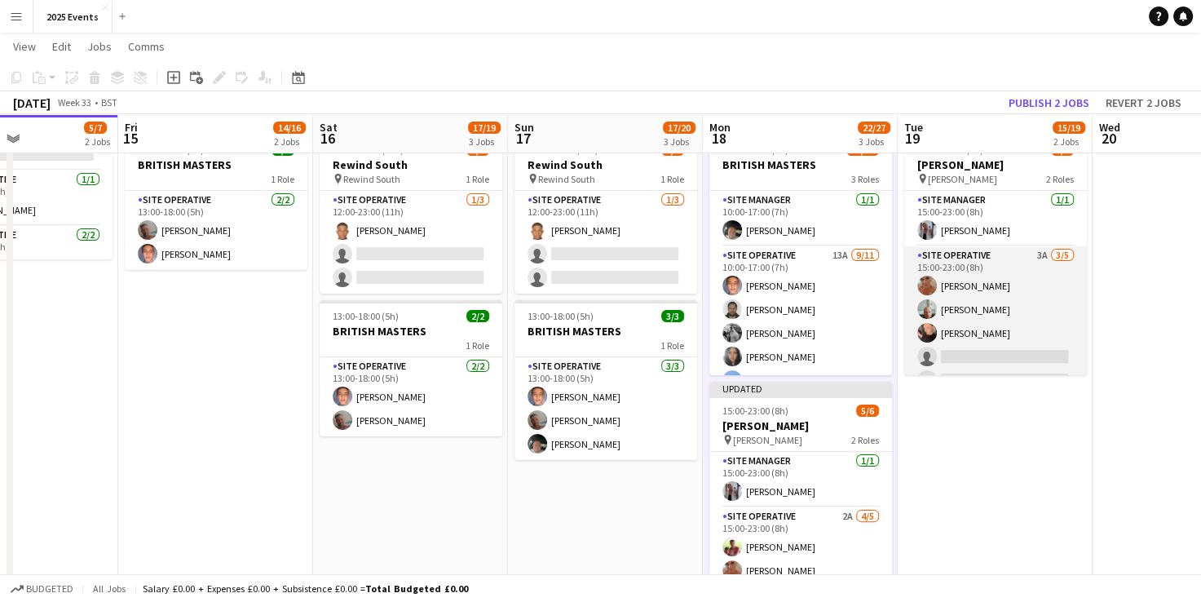
click at [994, 248] on app-card-role "Site Operative 3A 3/5 15:00-23:00 (8h) Kelly Silk Declan Sylvester teigan water…" at bounding box center [995, 321] width 183 height 150
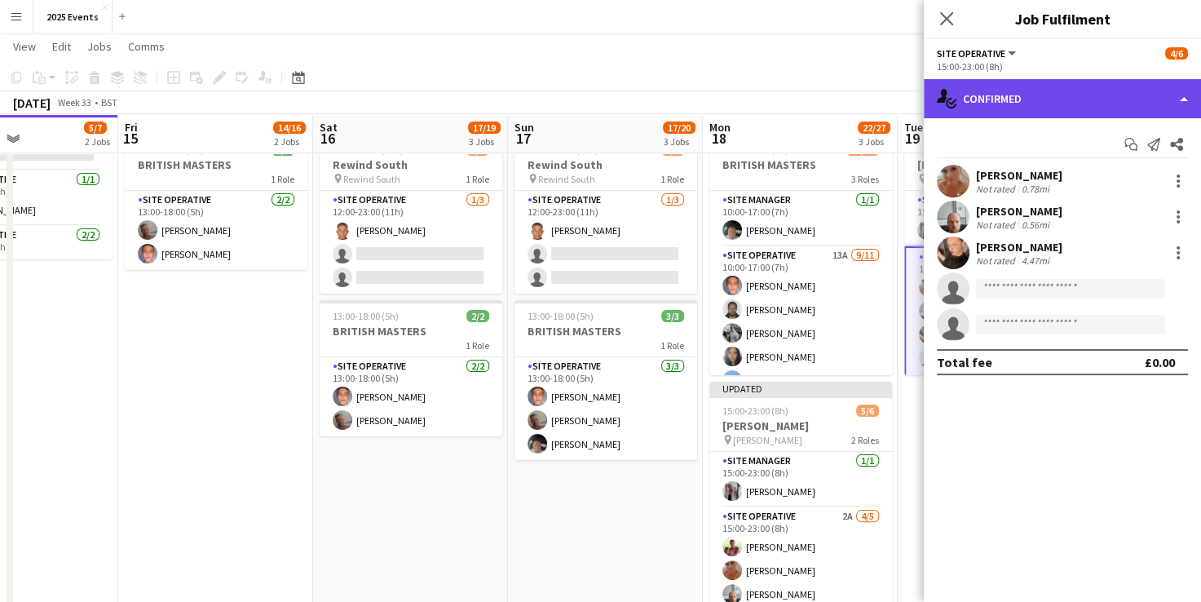
click at [1170, 104] on div "single-neutral-actions-check-2 Confirmed" at bounding box center [1061, 98] width 277 height 39
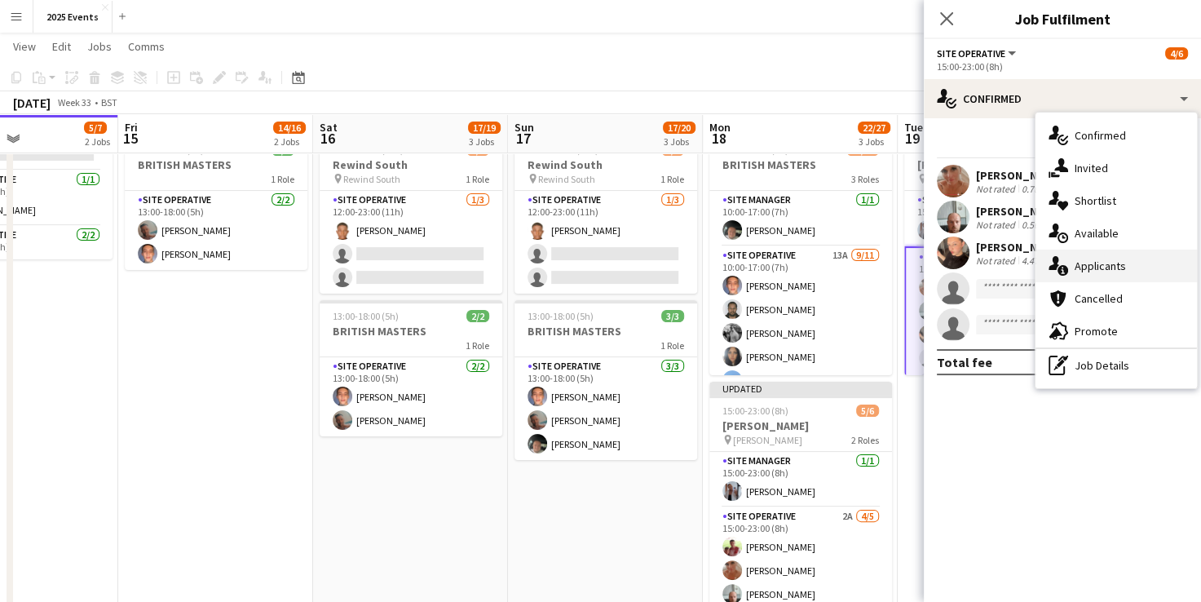
click at [1131, 270] on div "single-neutral-actions-information Applicants" at bounding box center [1115, 265] width 161 height 33
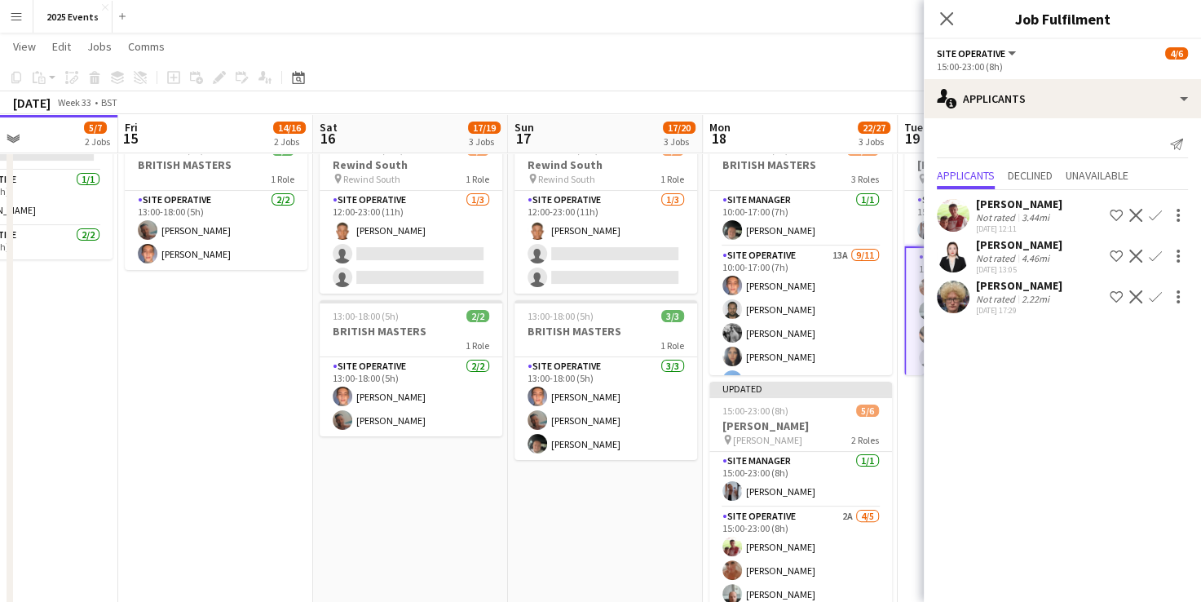
click at [1161, 212] on app-icon "Confirm" at bounding box center [1154, 215] width 13 height 13
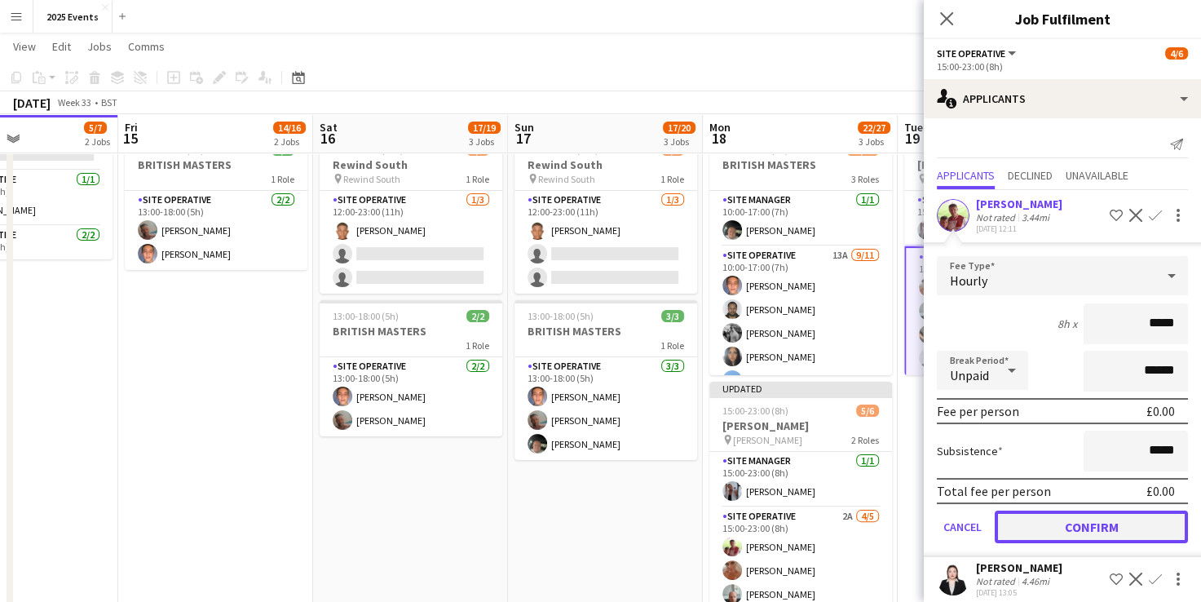
click at [1056, 520] on button "Confirm" at bounding box center [1090, 526] width 193 height 33
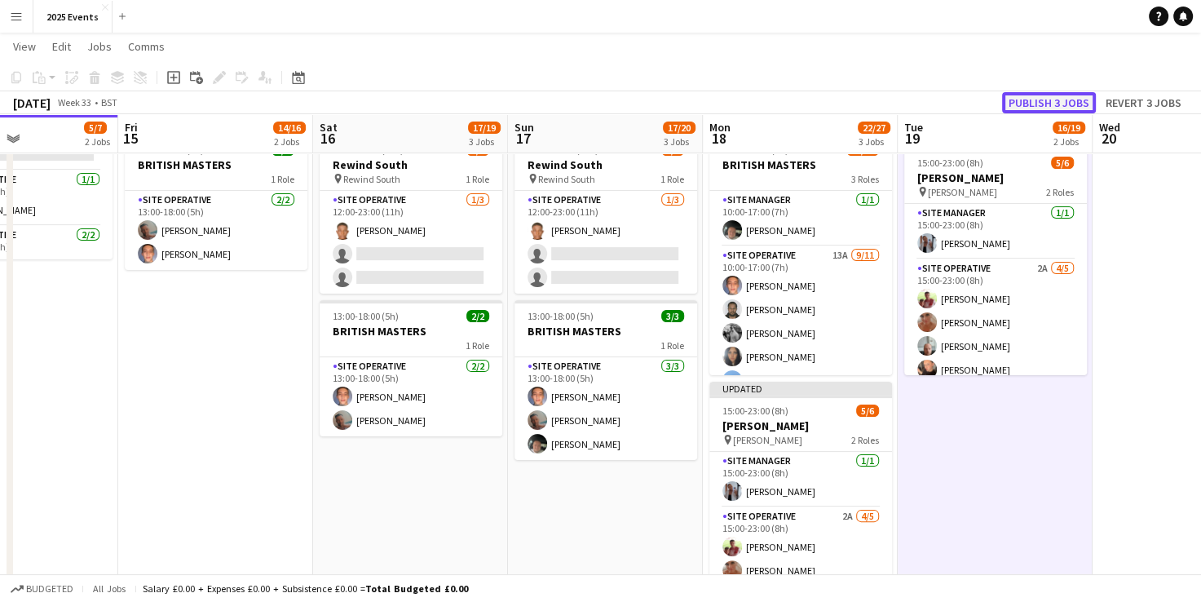
click at [1034, 100] on button "Publish 3 jobs" at bounding box center [1049, 102] width 94 height 21
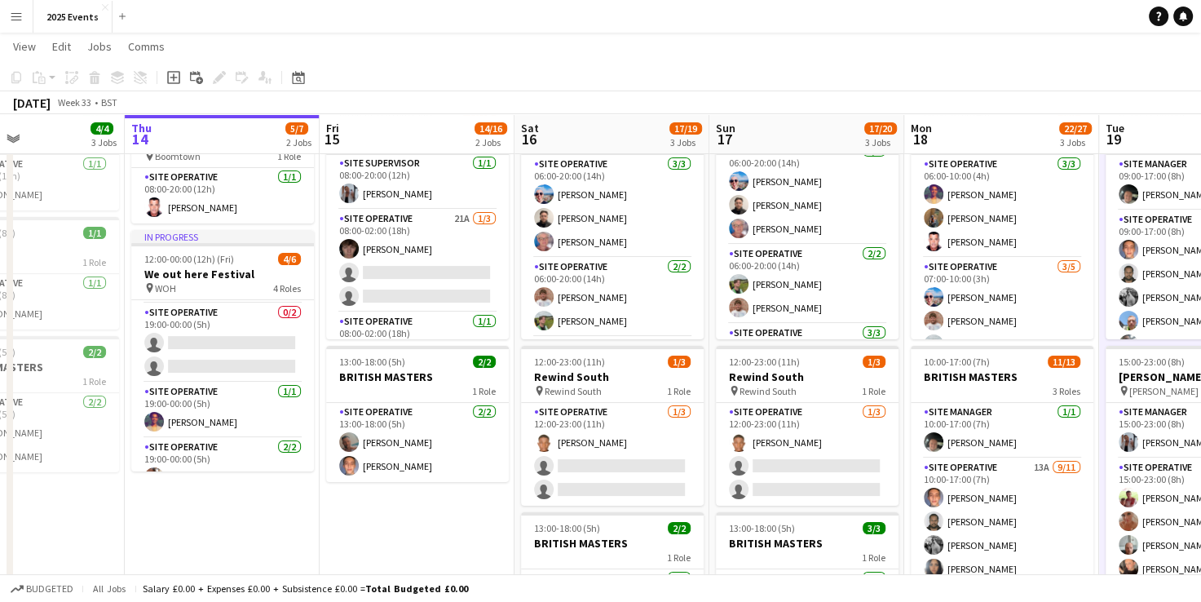
scroll to position [0, 0]
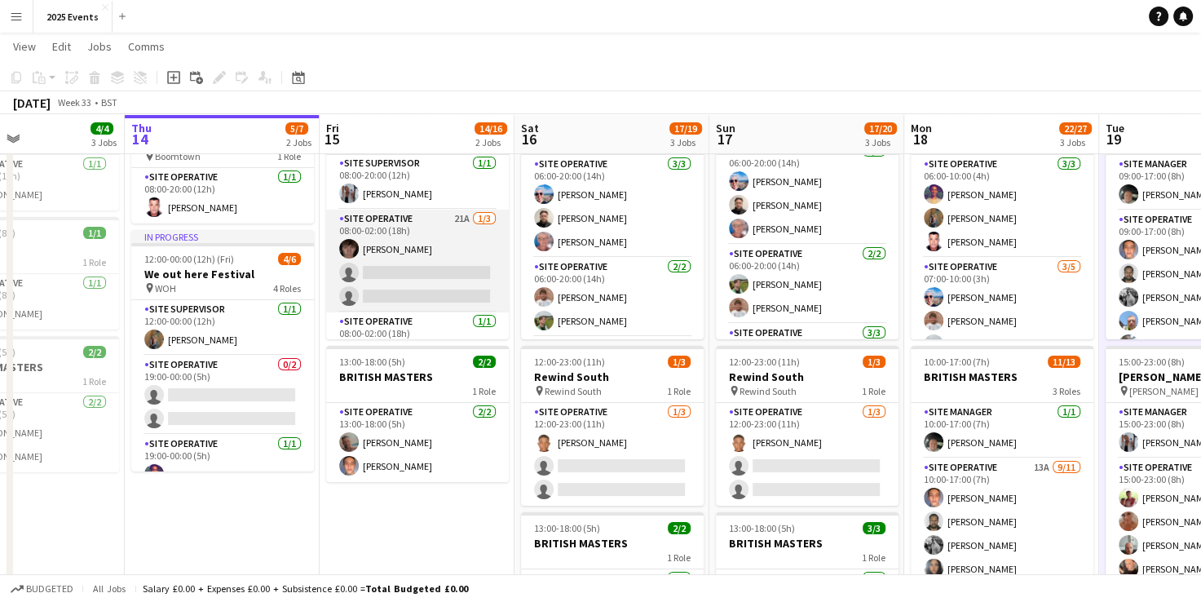
click at [412, 268] on app-card-role "Site Operative 21A 1/3 08:00-02:00 (18h) Kelvin Jordan single-neutral-actions s…" at bounding box center [417, 260] width 183 height 103
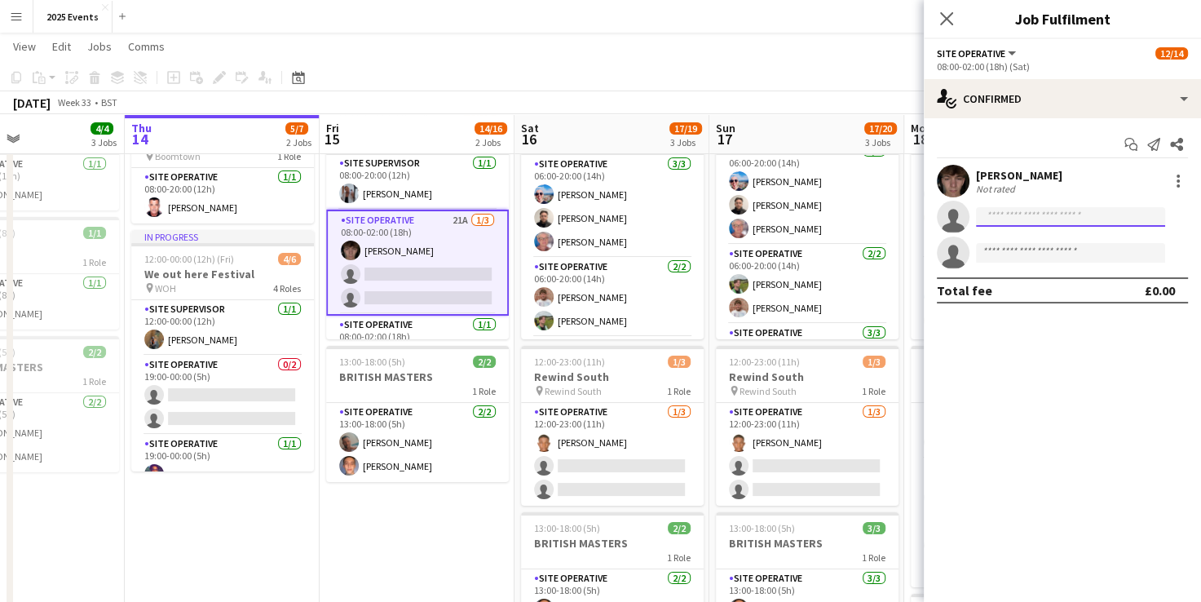
click at [999, 226] on input at bounding box center [1070, 217] width 189 height 20
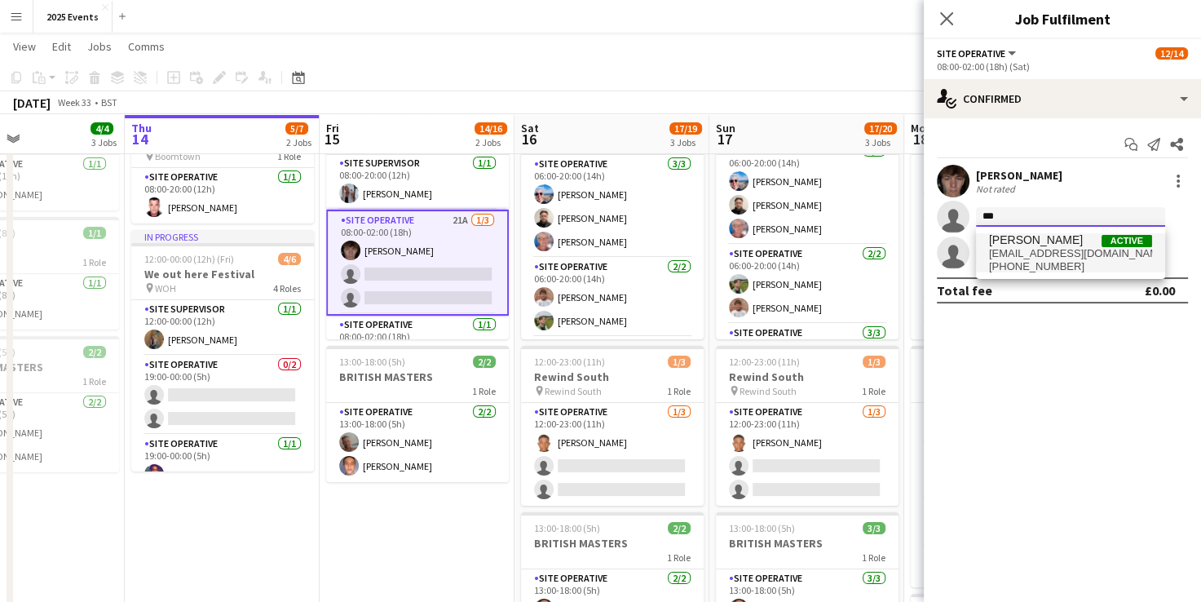
type input "***"
click at [1023, 256] on span "scarlettjordan78@gmail.com" at bounding box center [1070, 253] width 163 height 13
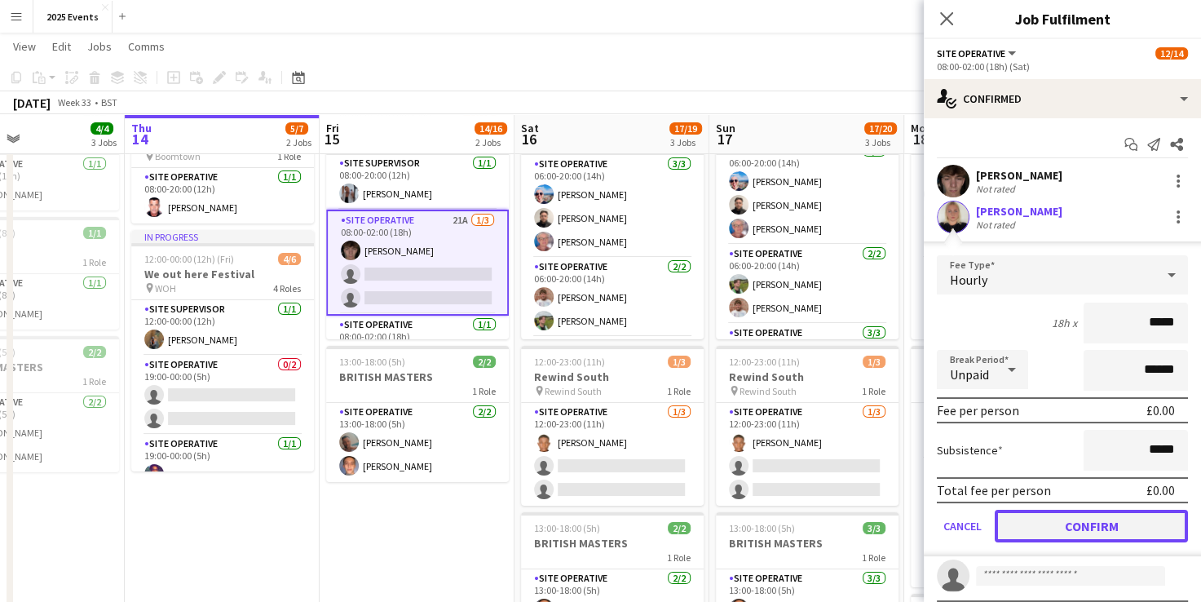
click at [1055, 511] on button "Confirm" at bounding box center [1090, 525] width 193 height 33
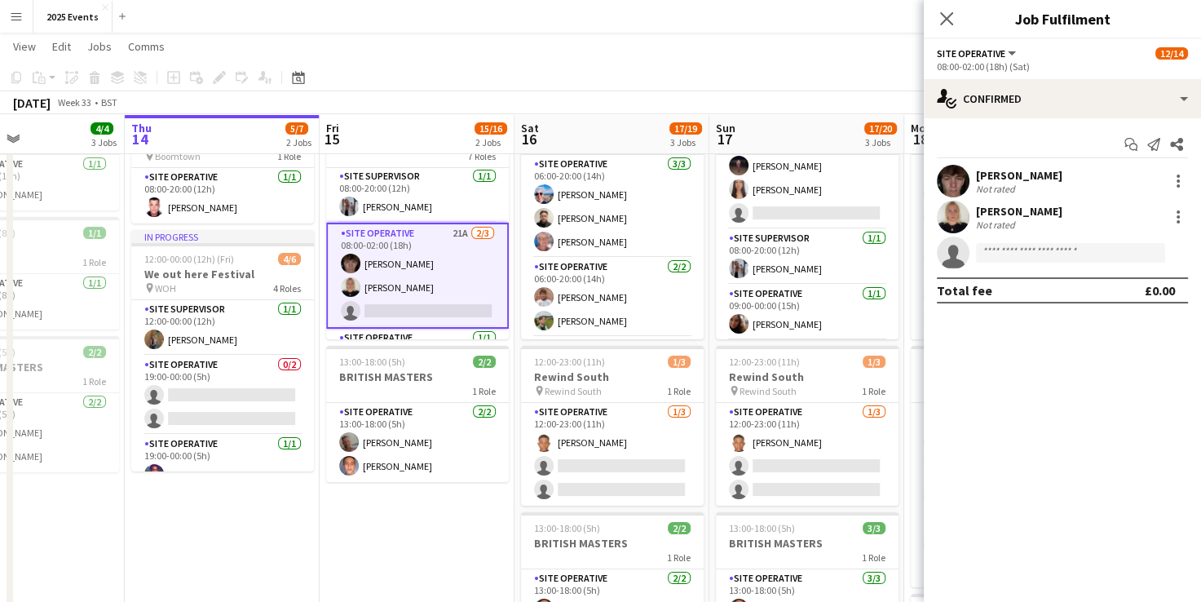
scroll to position [313, 0]
click at [839, 171] on app-card-role "Site Operative 1A 2/3 07:00-02:00 (19h) elliscia fraser Lorena Webster single-n…" at bounding box center [807, 177] width 183 height 103
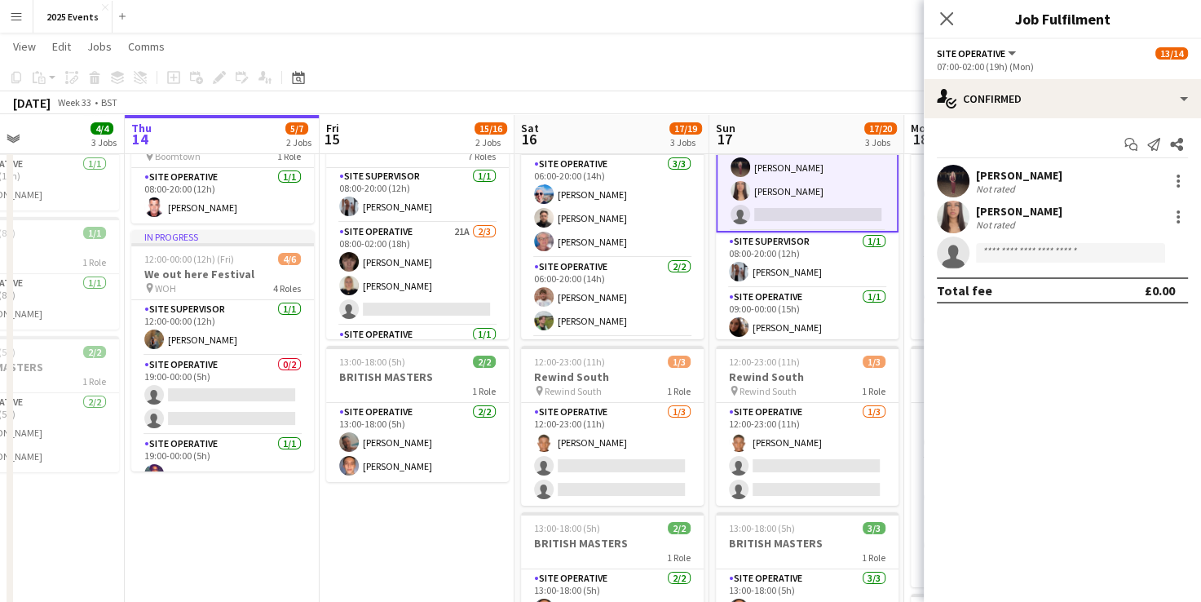
scroll to position [315, 0]
click at [1048, 247] on input at bounding box center [1070, 253] width 189 height 20
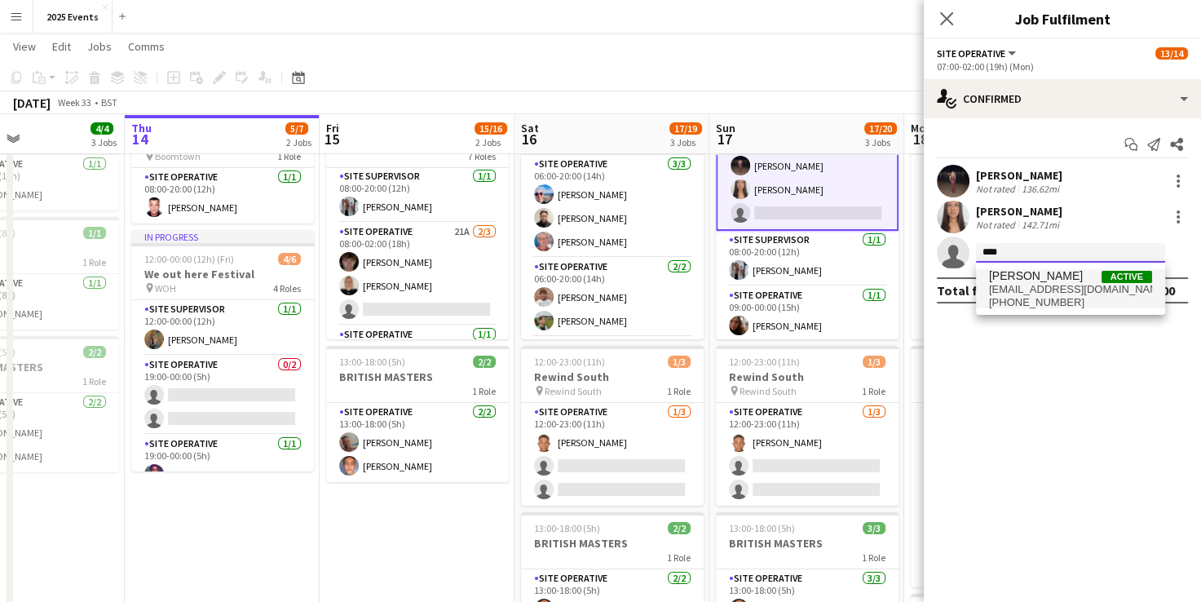
type input "****"
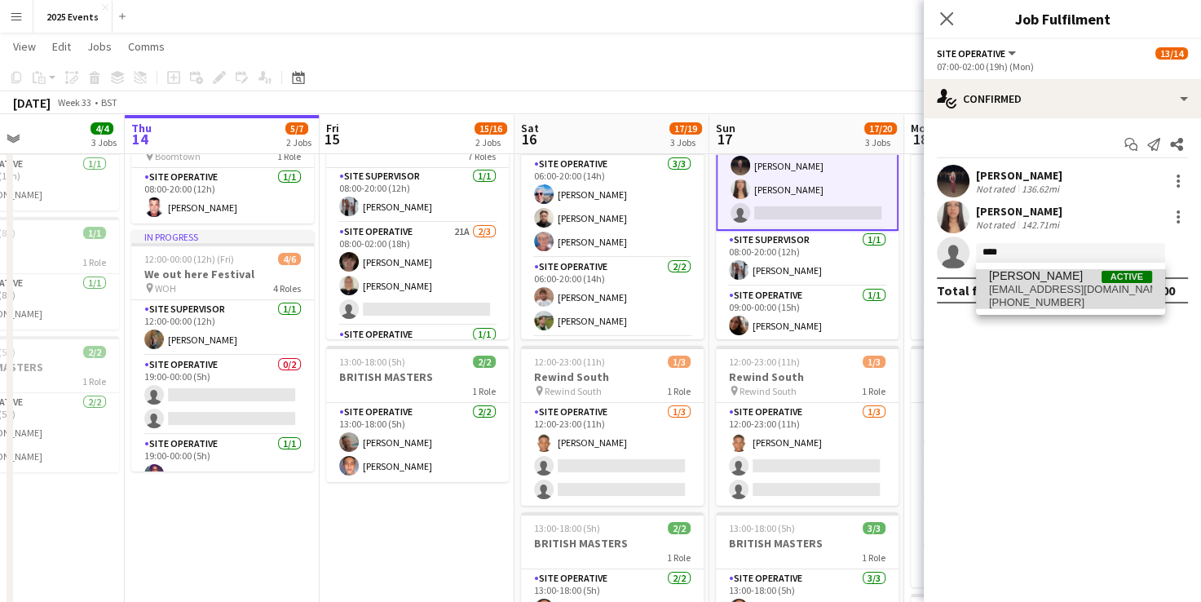
click at [1030, 276] on span "Scarlett Jordan" at bounding box center [1036, 276] width 94 height 14
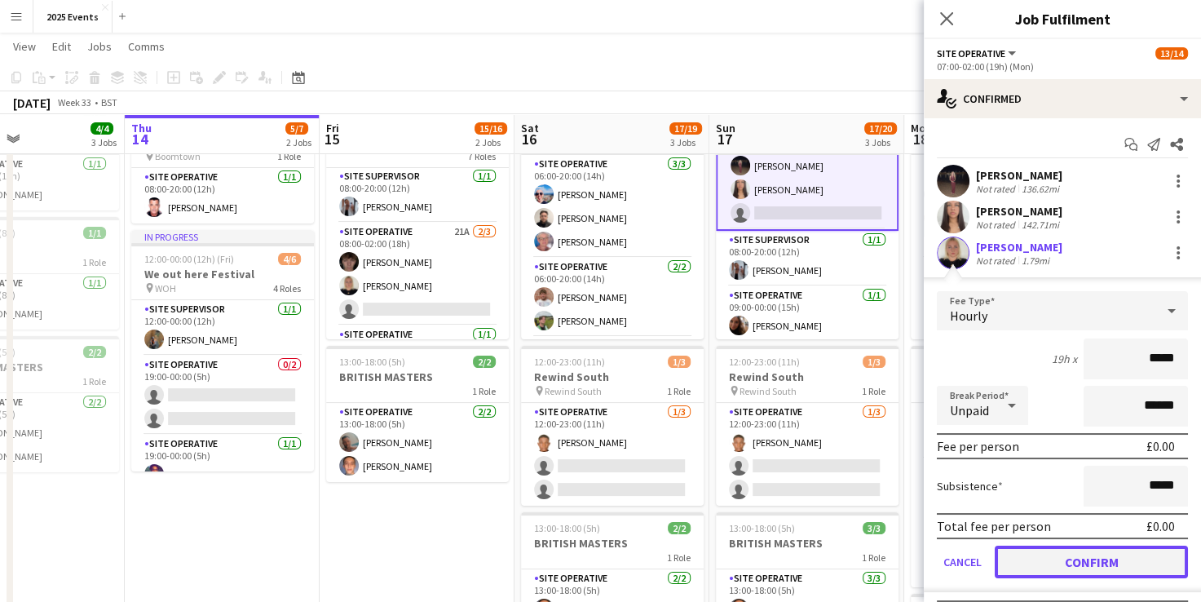
click at [1030, 555] on button "Confirm" at bounding box center [1090, 561] width 193 height 33
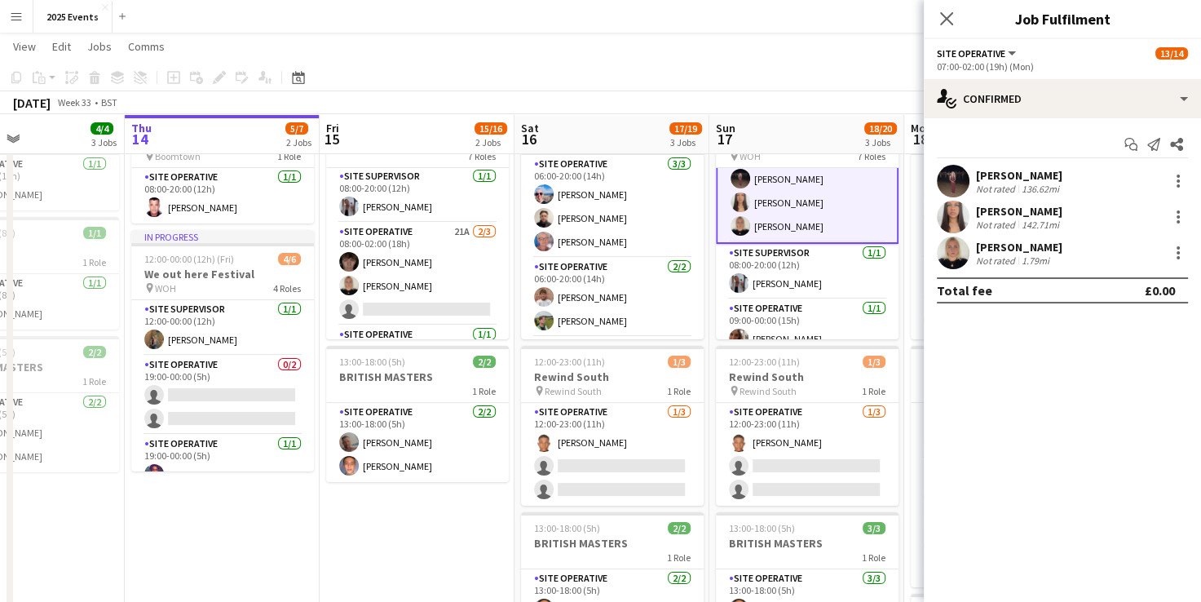
click at [838, 83] on app-toolbar "Copy Paste Paste Ctrl+V Paste with crew Ctrl+Shift+V Paste linked Job Delete Gr…" at bounding box center [600, 78] width 1201 height 28
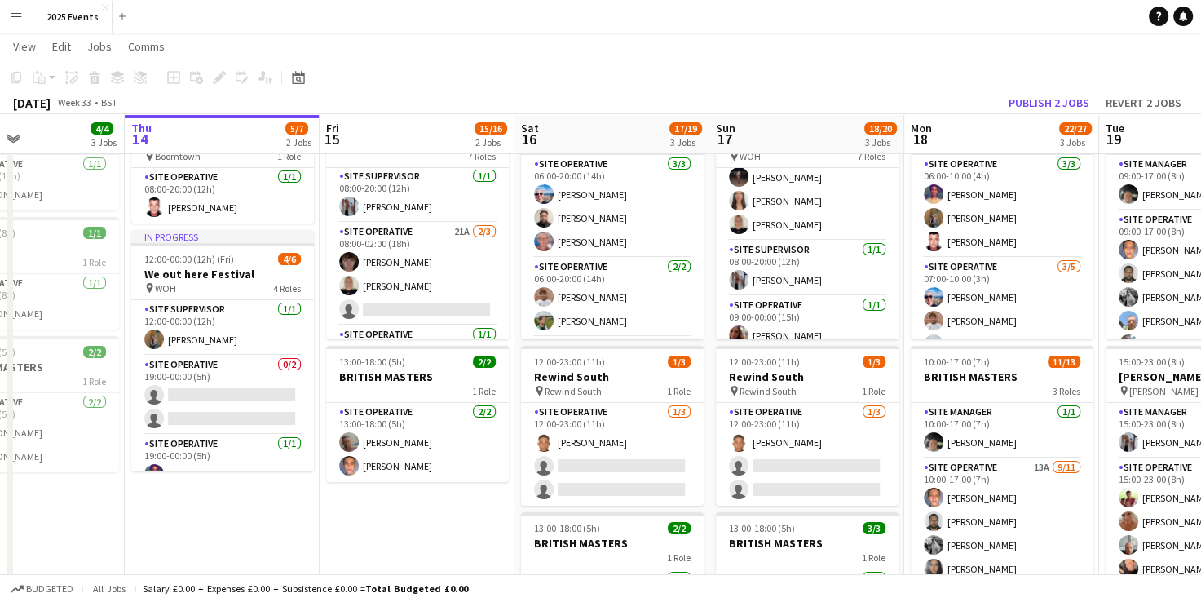
scroll to position [313, 0]
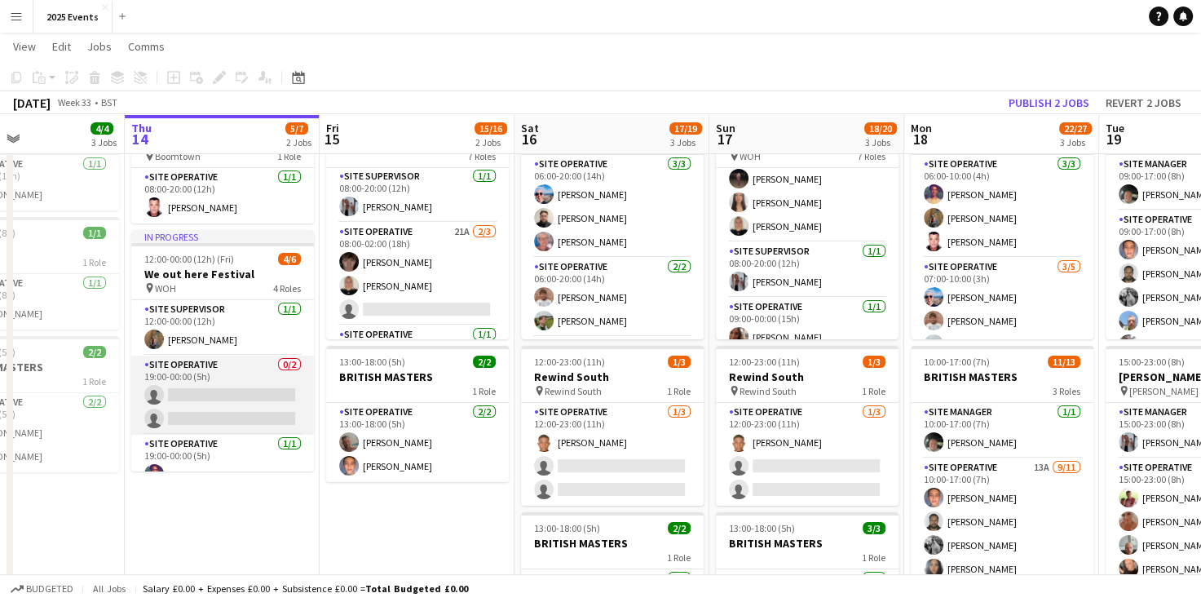
click at [223, 369] on app-card-role "Site Operative 0/2 19:00-00:00 (5h) single-neutral-actions single-neutral-actio…" at bounding box center [222, 394] width 183 height 79
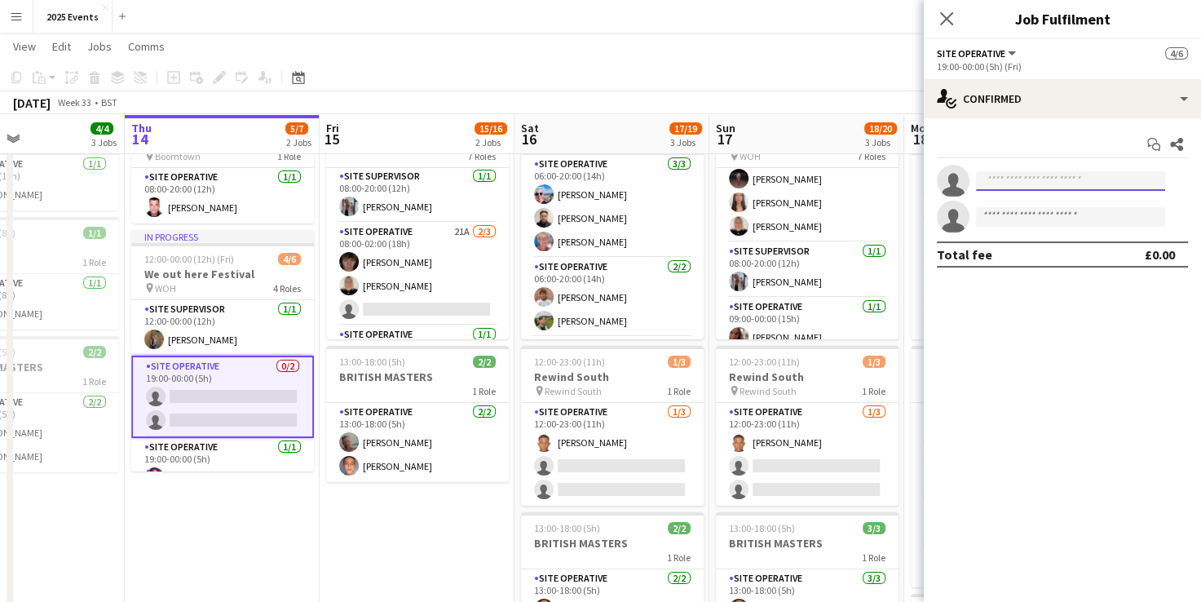
click at [1119, 184] on input at bounding box center [1070, 181] width 189 height 20
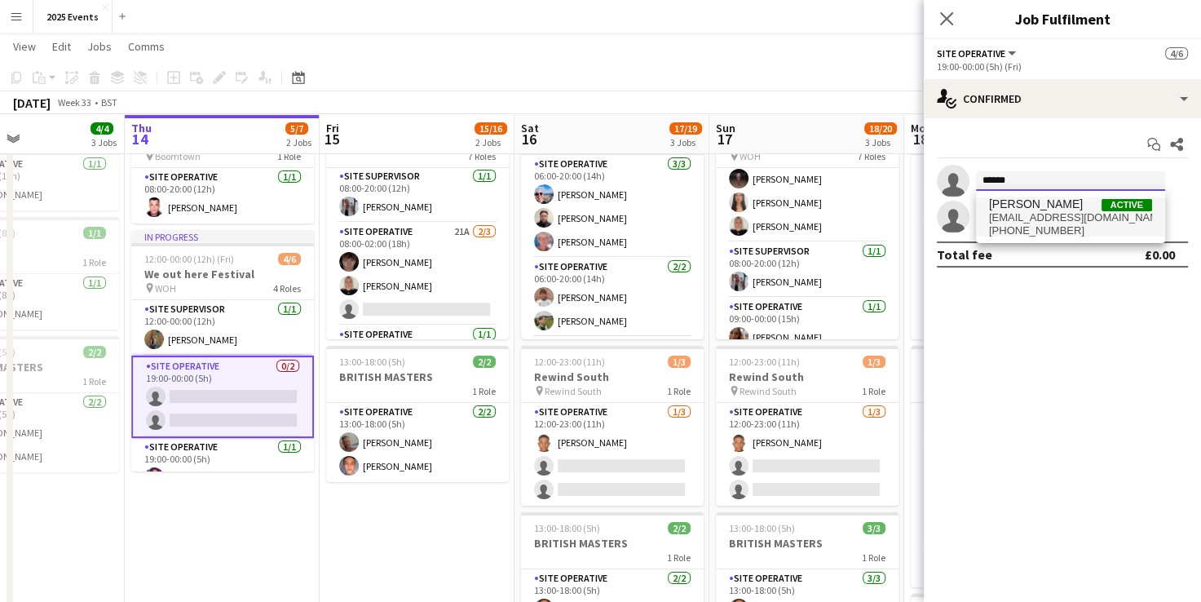
type input "******"
click at [1042, 205] on span "Kelvin Jordan" at bounding box center [1036, 204] width 94 height 14
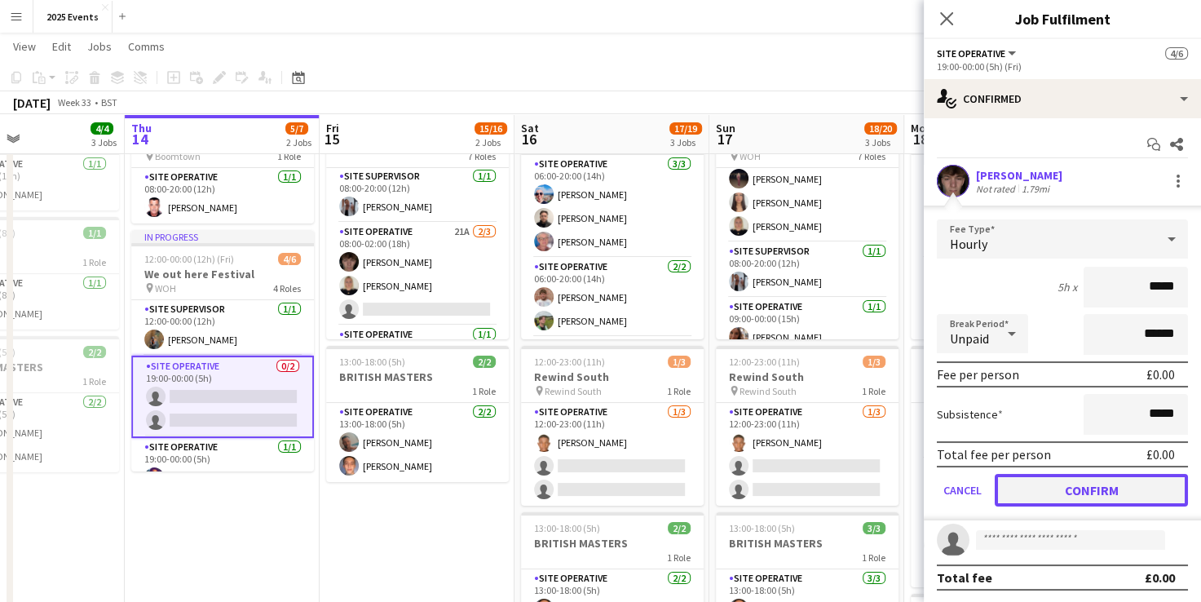
click at [1023, 490] on button "Confirm" at bounding box center [1090, 490] width 193 height 33
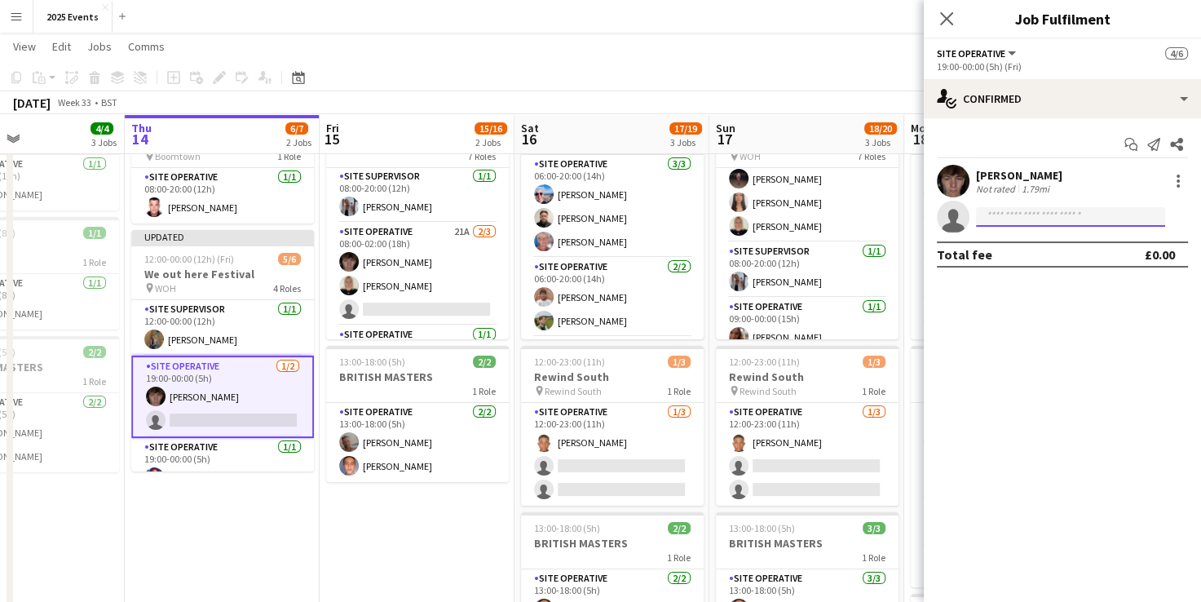
click at [1020, 218] on input at bounding box center [1070, 217] width 189 height 20
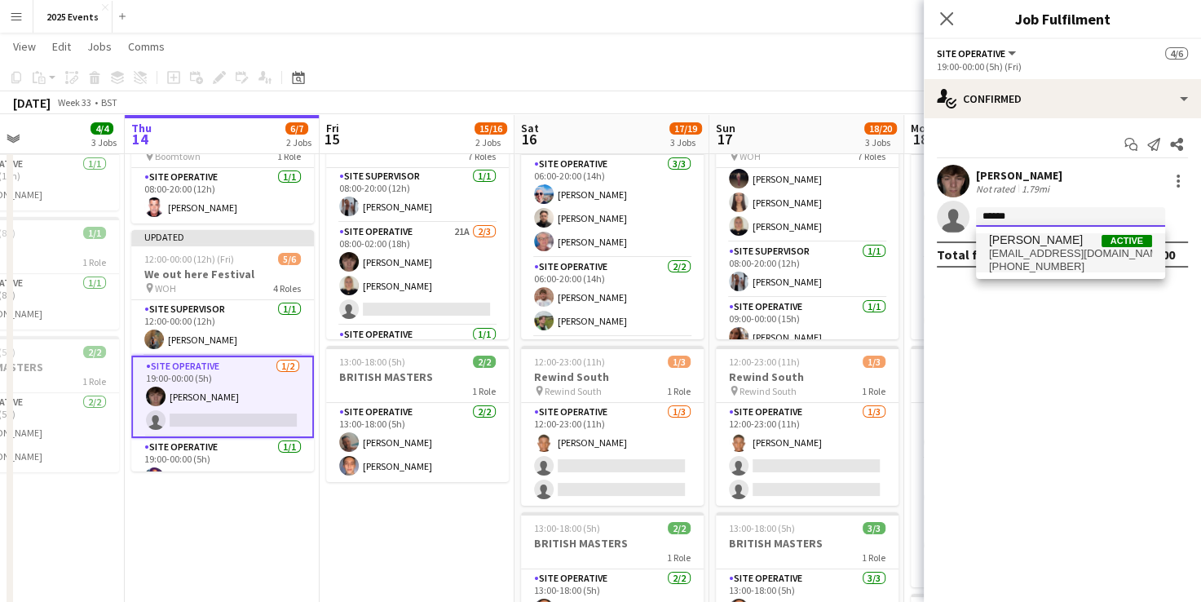
type input "******"
click at [1040, 249] on span "scarlettjordan78@gmail.com" at bounding box center [1070, 253] width 163 height 13
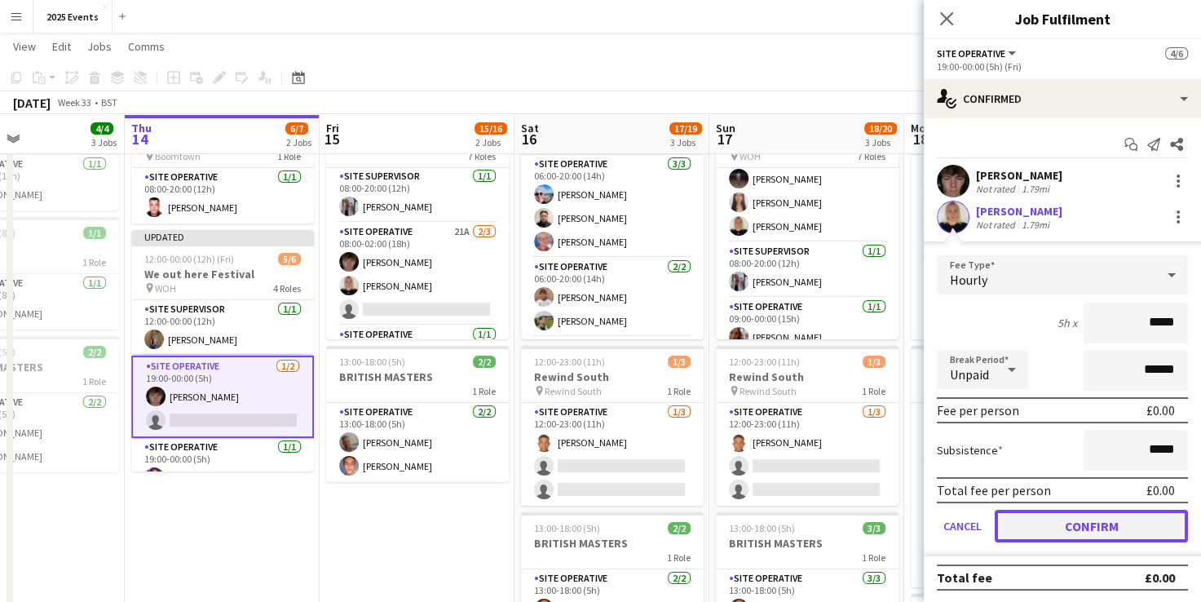
click at [1057, 524] on button "Confirm" at bounding box center [1090, 525] width 193 height 33
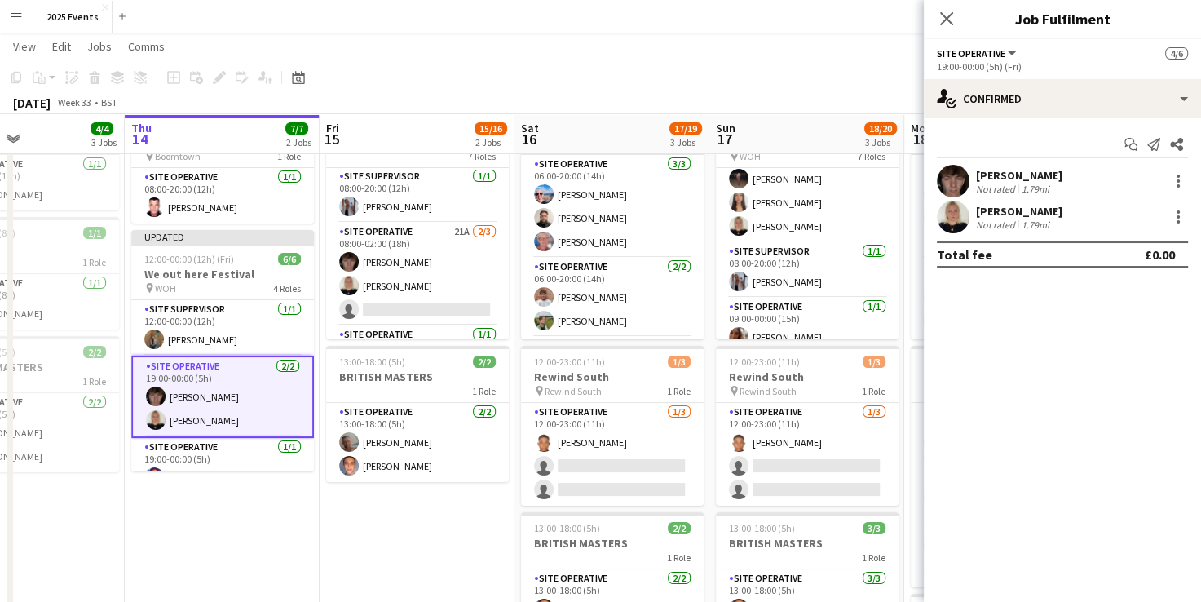
click at [873, 98] on div "August 2025 Week 33 • BST Publish 1 job Revert 1 job" at bounding box center [600, 102] width 1201 height 23
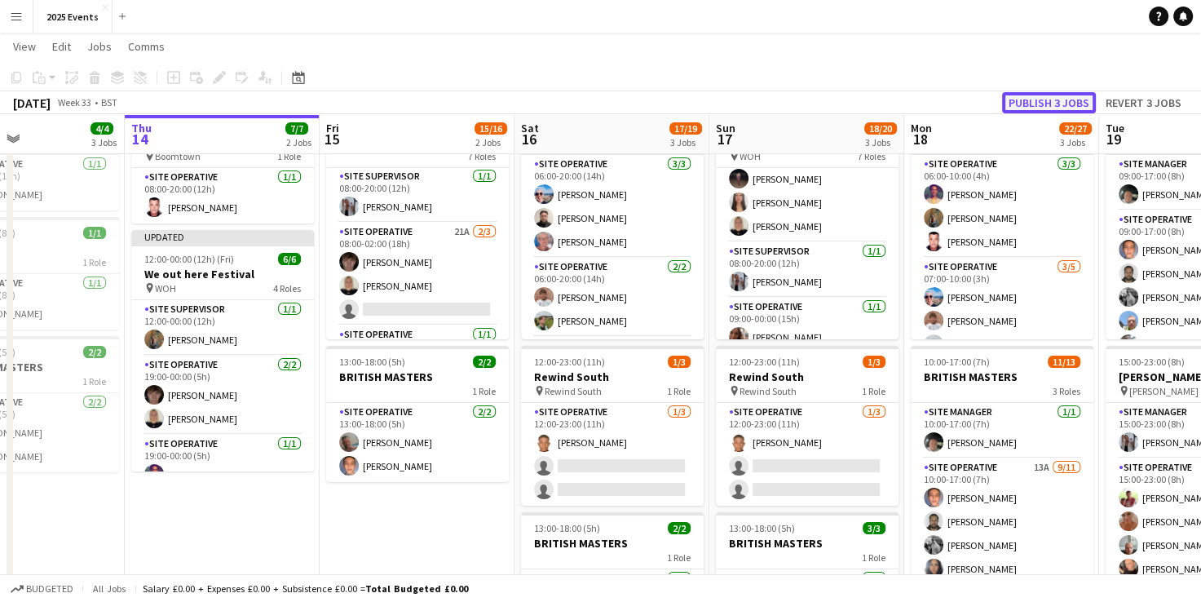
click at [1069, 102] on button "Publish 3 jobs" at bounding box center [1049, 102] width 94 height 21
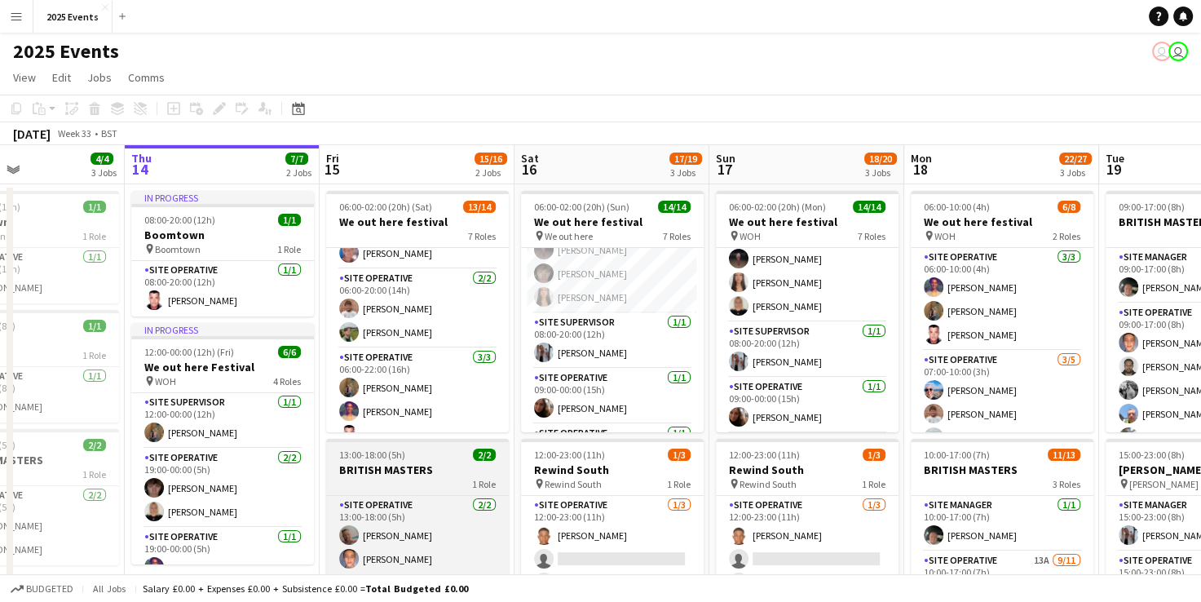
scroll to position [192, 0]
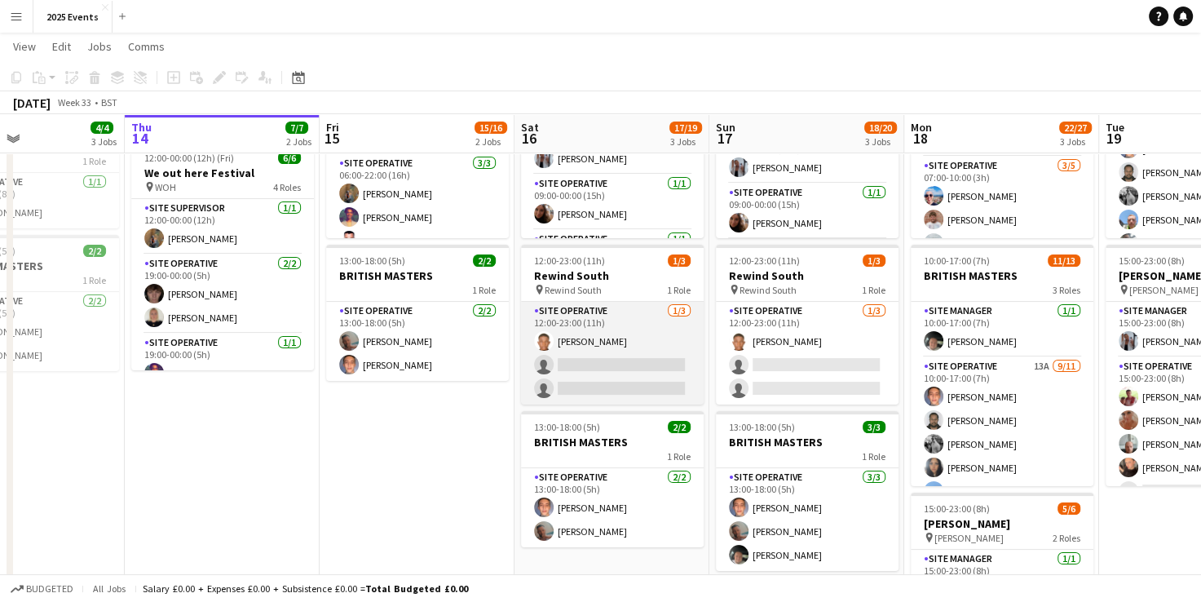
click at [590, 328] on app-card-role "Site Operative 1/3 12:00-23:00 (11h) Chidera Francis Chinweoke single-neutral-a…" at bounding box center [612, 353] width 183 height 103
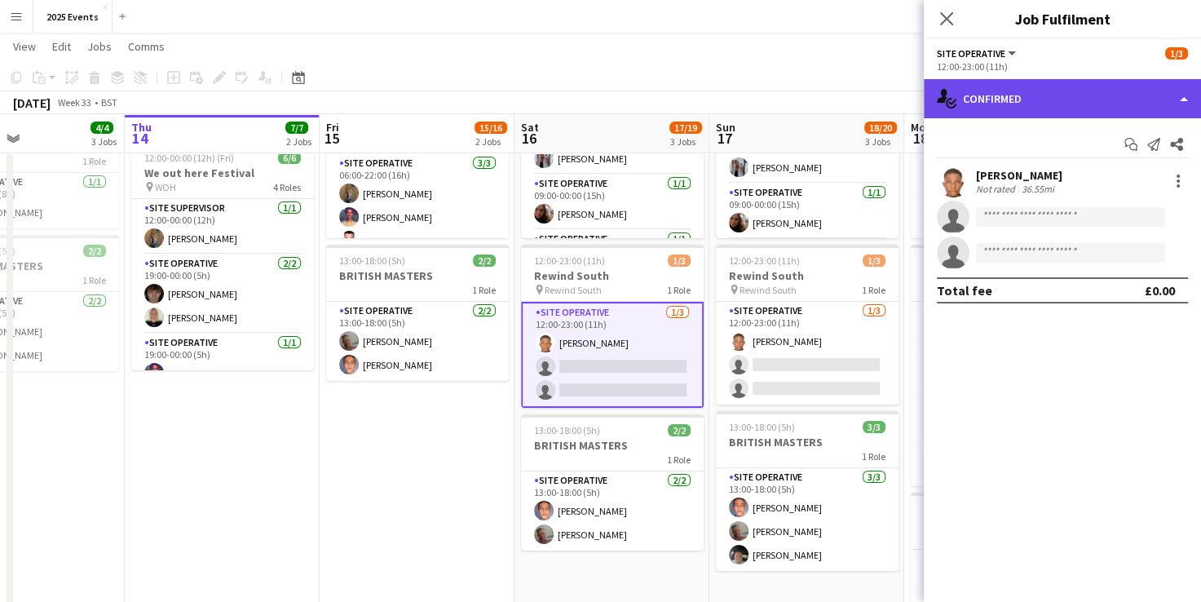
click at [1144, 90] on div "single-neutral-actions-check-2 Confirmed" at bounding box center [1061, 98] width 277 height 39
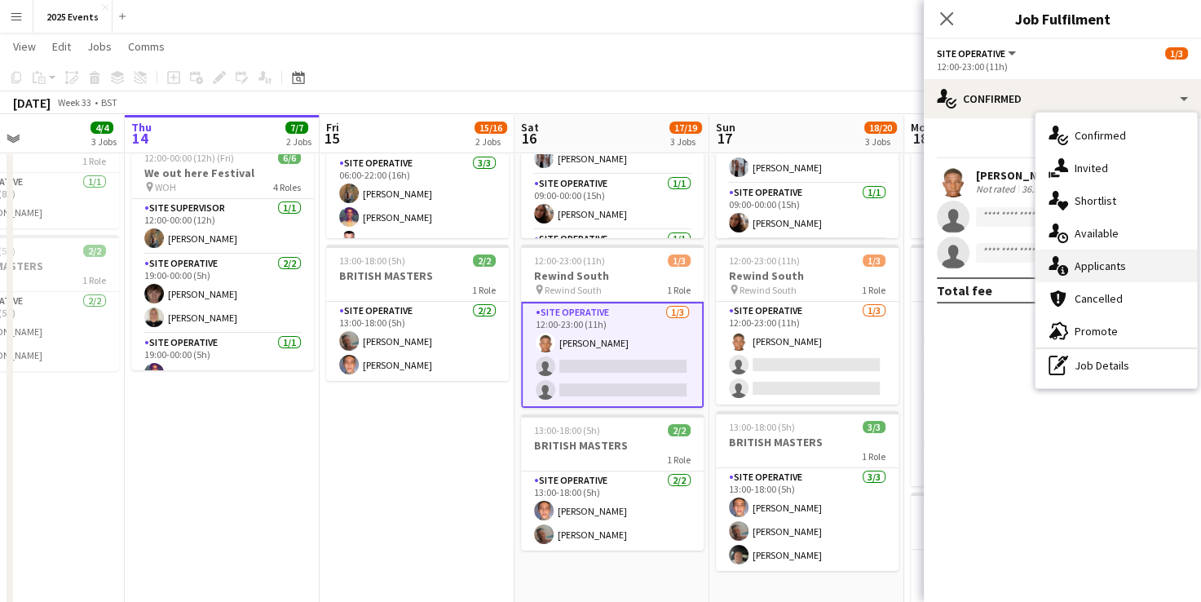
click at [1104, 267] on div "single-neutral-actions-information Applicants" at bounding box center [1115, 265] width 161 height 33
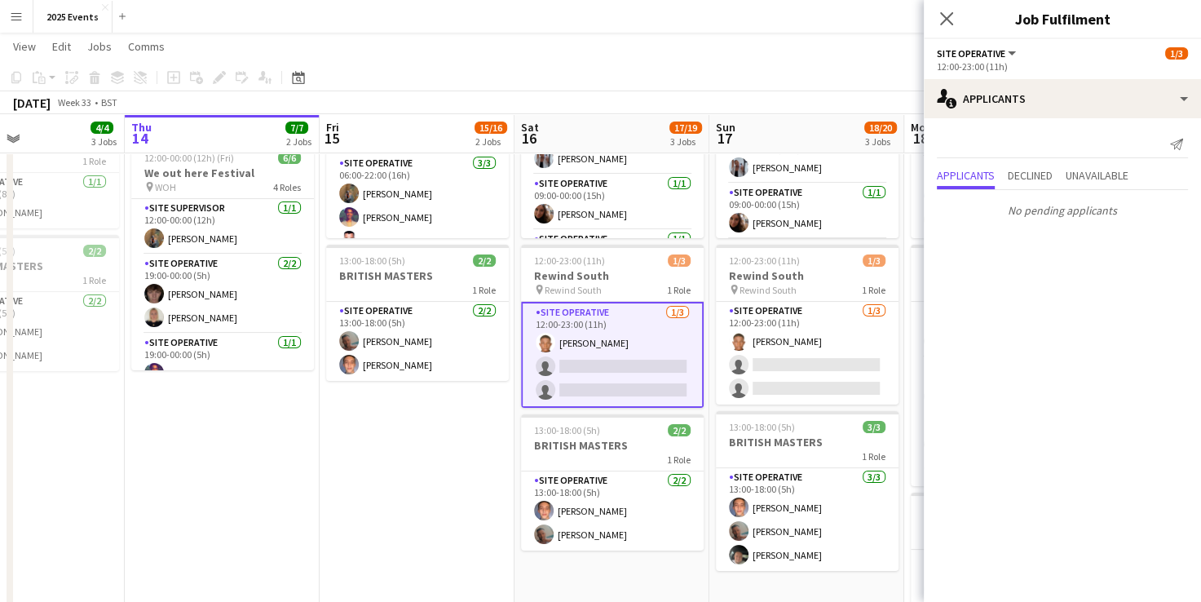
click at [758, 50] on app-page-menu "View Day view expanded Day view collapsed Month view Date picker Jump to today …" at bounding box center [600, 48] width 1201 height 31
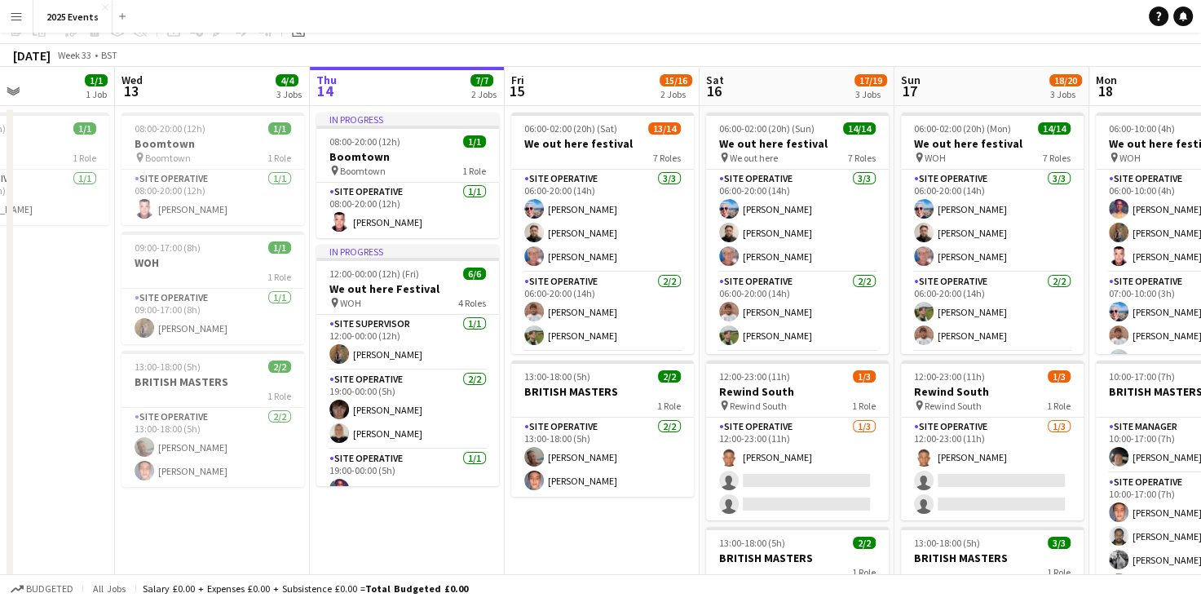
scroll to position [0, 0]
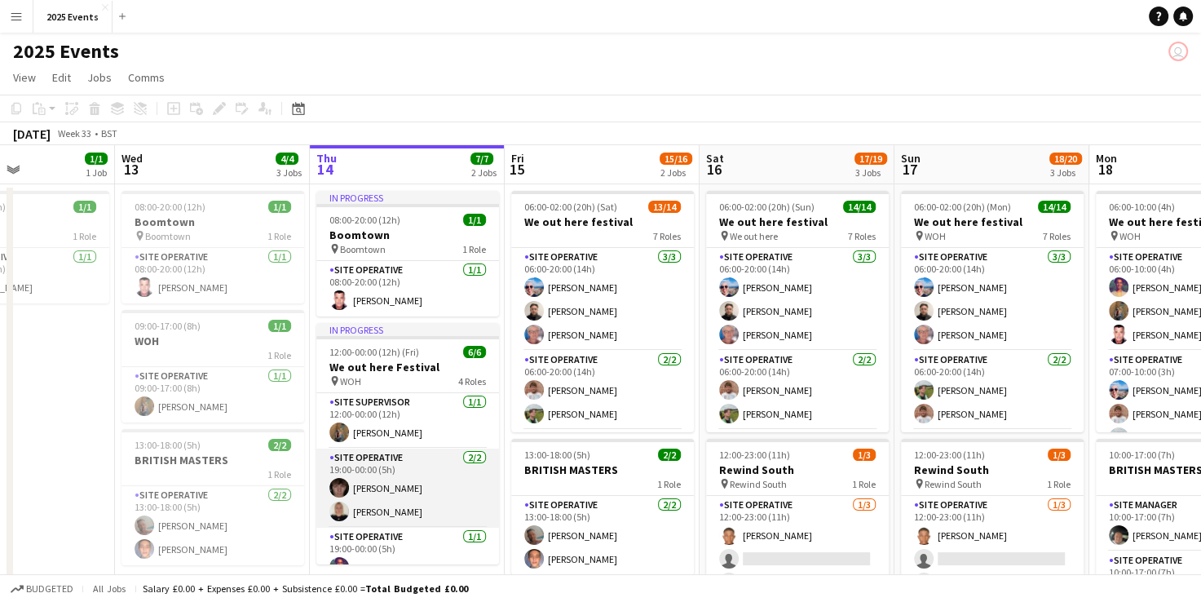
click at [401, 469] on app-card-role "Site Operative 2/2 19:00-00:00 (5h) Kelvin Jordan Scarlett Jordan" at bounding box center [407, 487] width 183 height 79
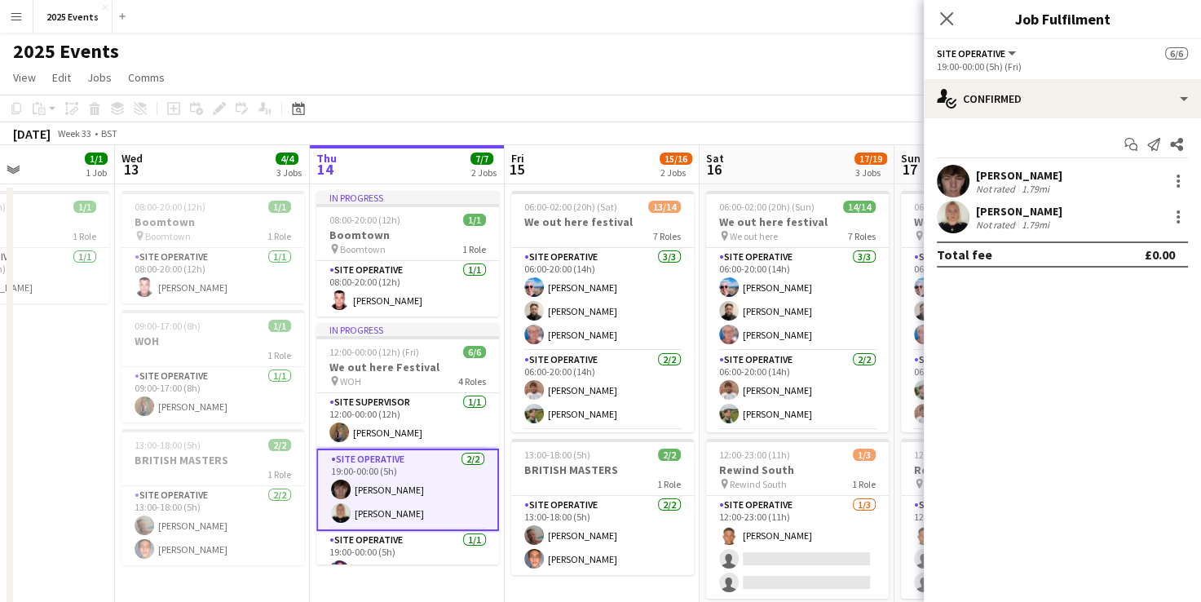
click at [963, 178] on app-user-avatar at bounding box center [953, 181] width 33 height 33
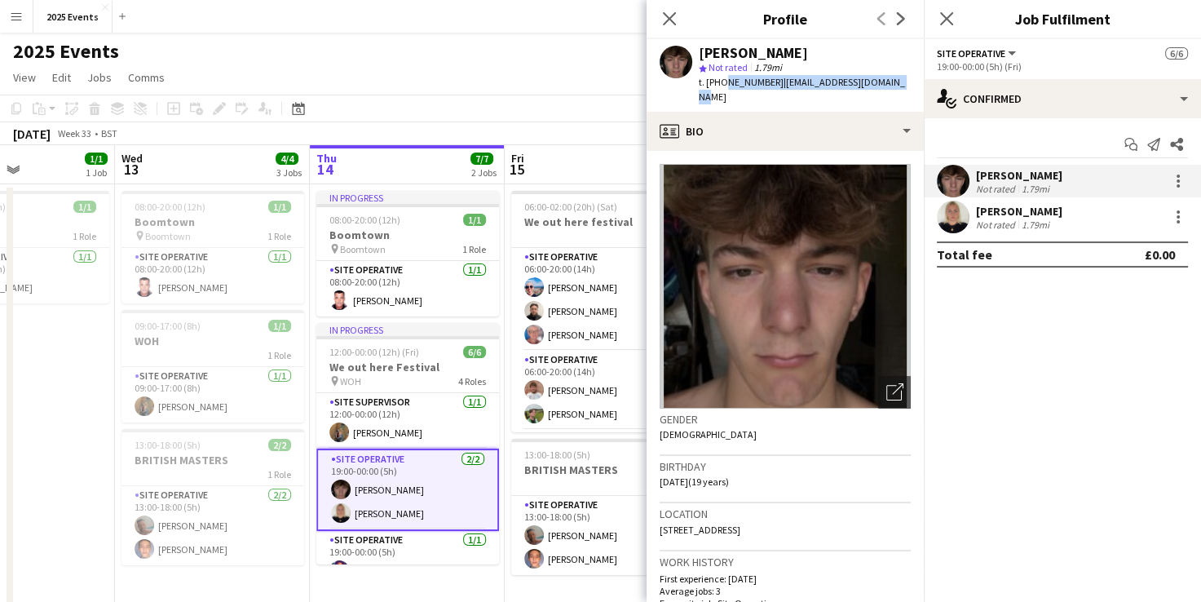
drag, startPoint x: 892, startPoint y: 81, endPoint x: 721, endPoint y: 79, distance: 171.2
click at [721, 79] on div "Kelvin Jordan star Not rated 1.79mi t. +447368897196 | kelvinjordan06@gmail.com" at bounding box center [784, 75] width 277 height 73
copy div "7368897196 | kelvinjordan06@gmail.com"
click at [957, 218] on app-user-avatar at bounding box center [953, 217] width 33 height 33
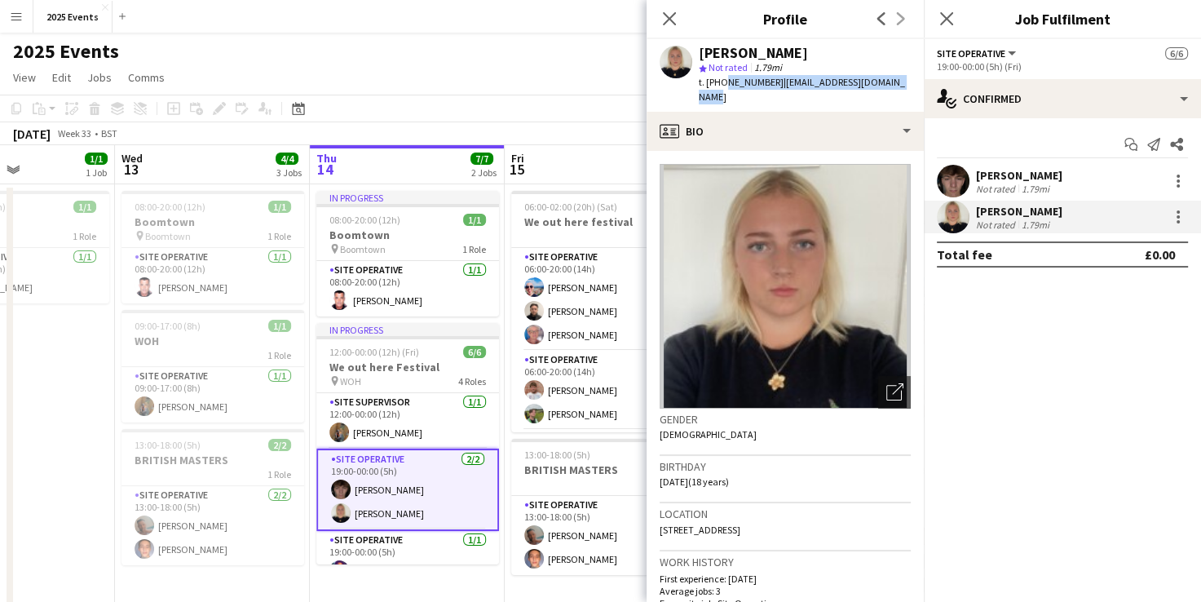
drag, startPoint x: 897, startPoint y: 80, endPoint x: 723, endPoint y: 80, distance: 173.6
click at [723, 80] on div "Scarlett Jordan star Not rated 1.79mi t. +447368960655 | scarlettjordan78@gmail…" at bounding box center [784, 75] width 277 height 73
copy div "7368960655 | scarlettjordan78@gmail.com"
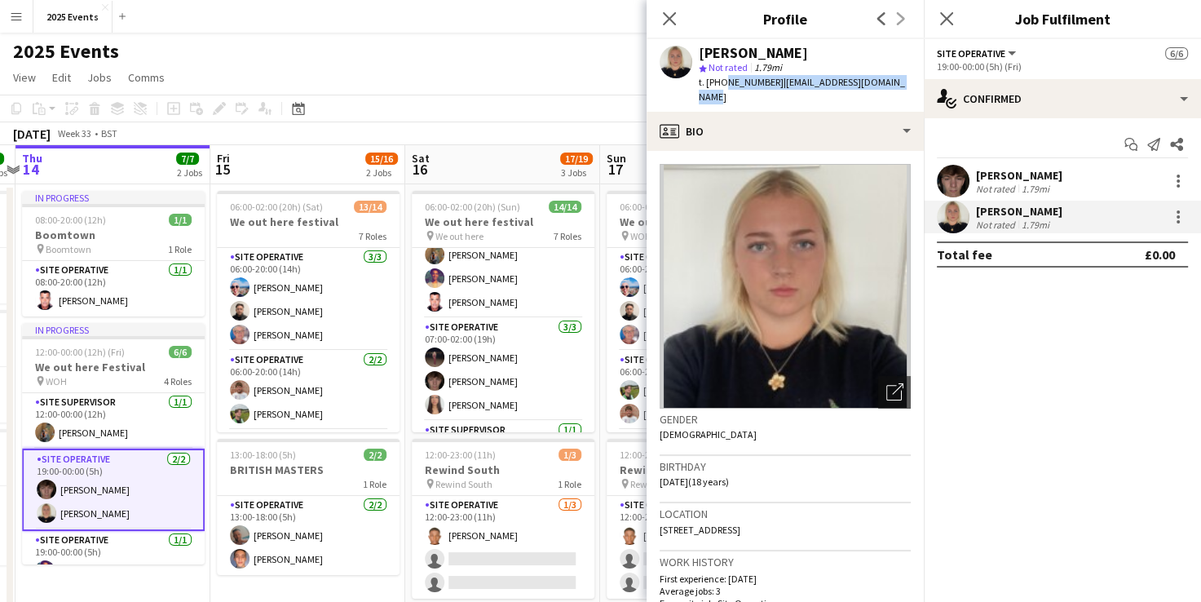
scroll to position [225, 0]
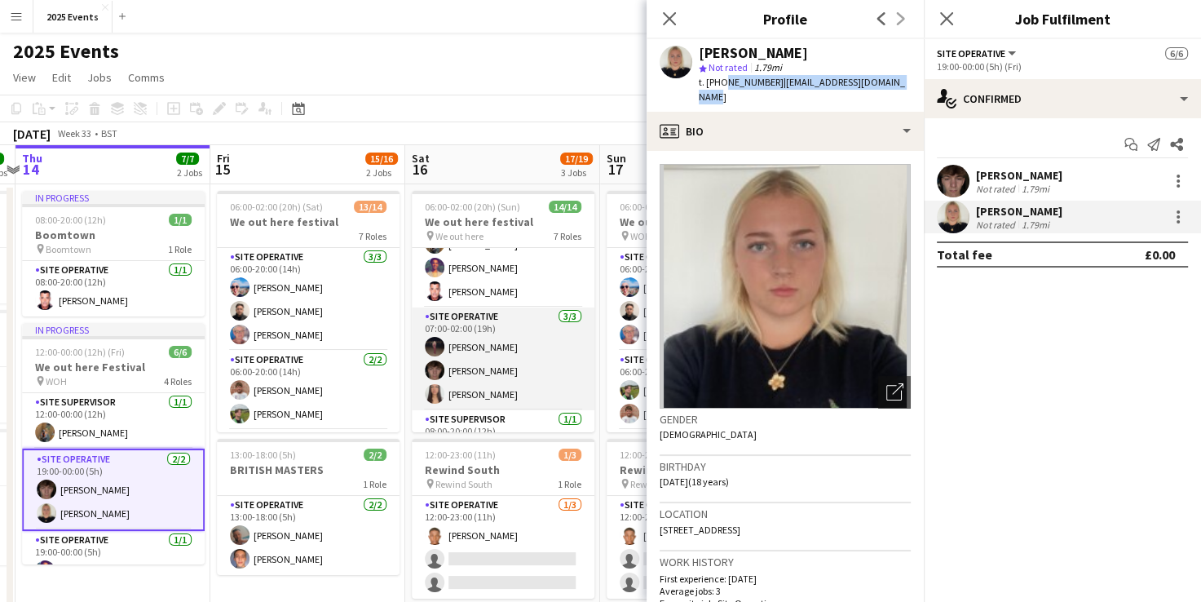
click at [509, 325] on app-card-role "Site Operative 3/3 07:00-02:00 (19h) elliscia fraser Kelvin Jordan Lorena Webst…" at bounding box center [503, 358] width 183 height 103
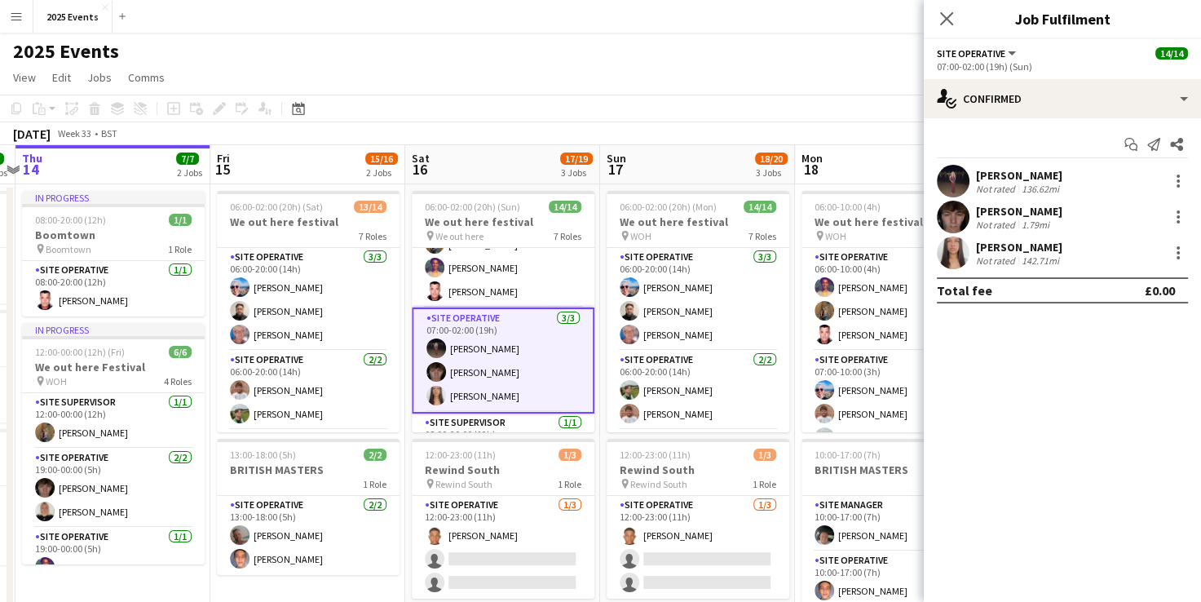
click at [952, 243] on app-user-avatar at bounding box center [953, 252] width 33 height 33
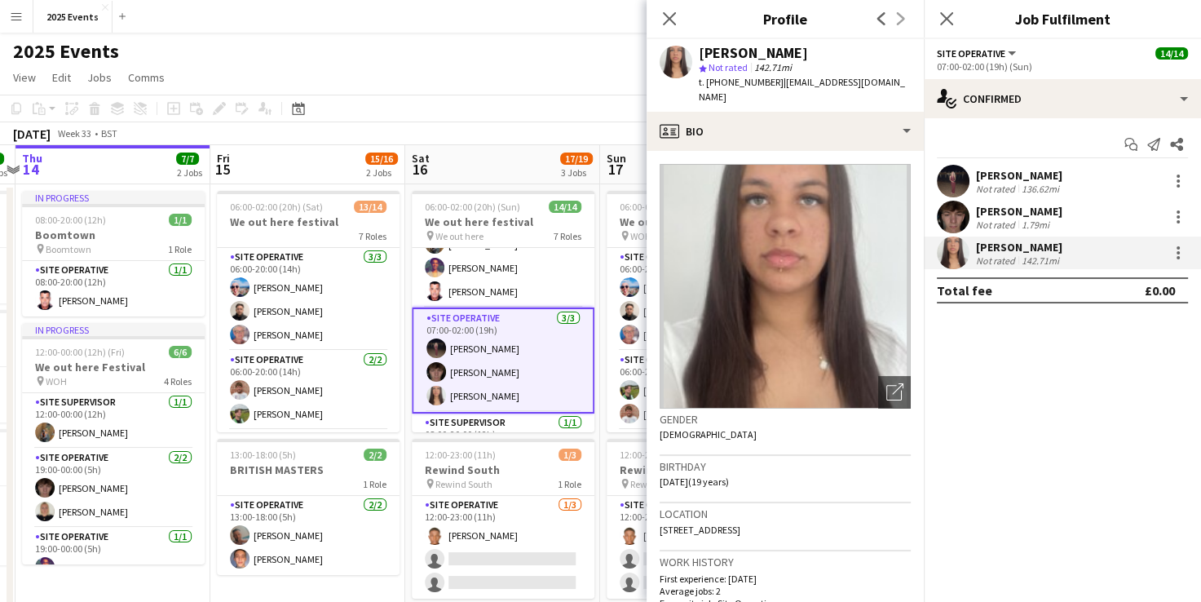
drag, startPoint x: 770, startPoint y: 80, endPoint x: 722, endPoint y: 76, distance: 48.3
click at [722, 76] on div "t. +447564644580 | lorenawebster18@icloud.com" at bounding box center [805, 89] width 212 height 29
copy span "7564644580"
